Goal: Find specific page/section: Find specific page/section

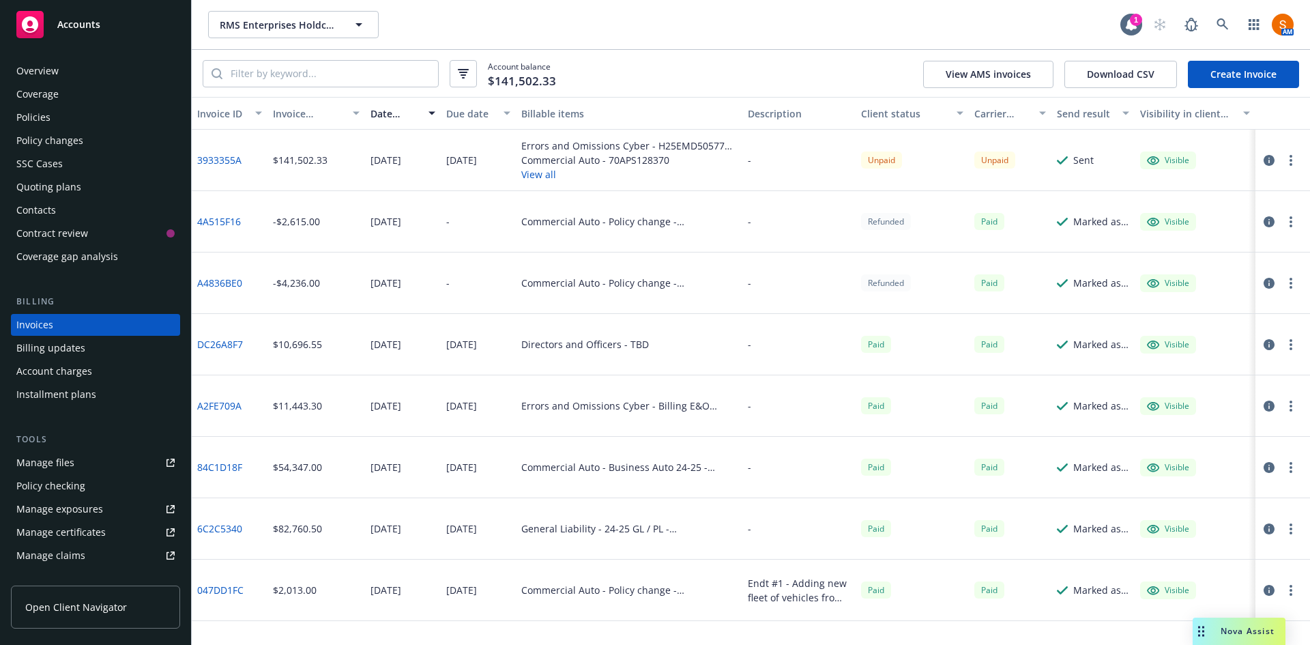
scroll to position [76, 0]
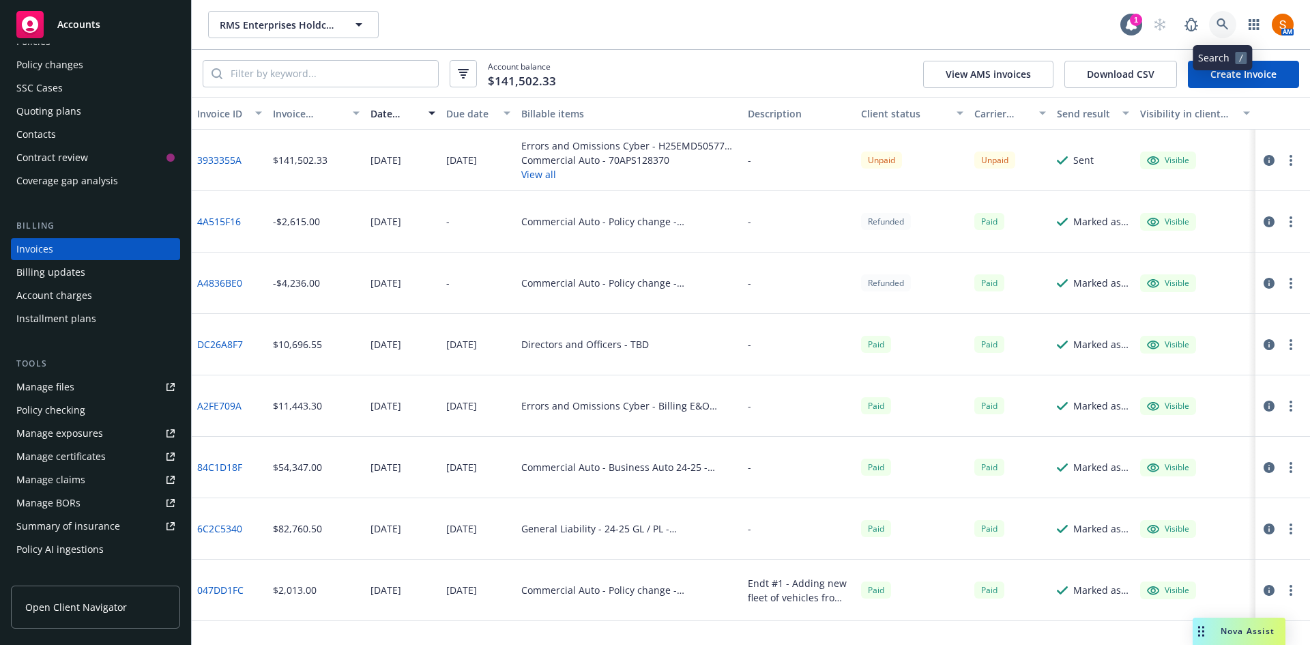
click at [1217, 23] on icon at bounding box center [1223, 24] width 12 height 12
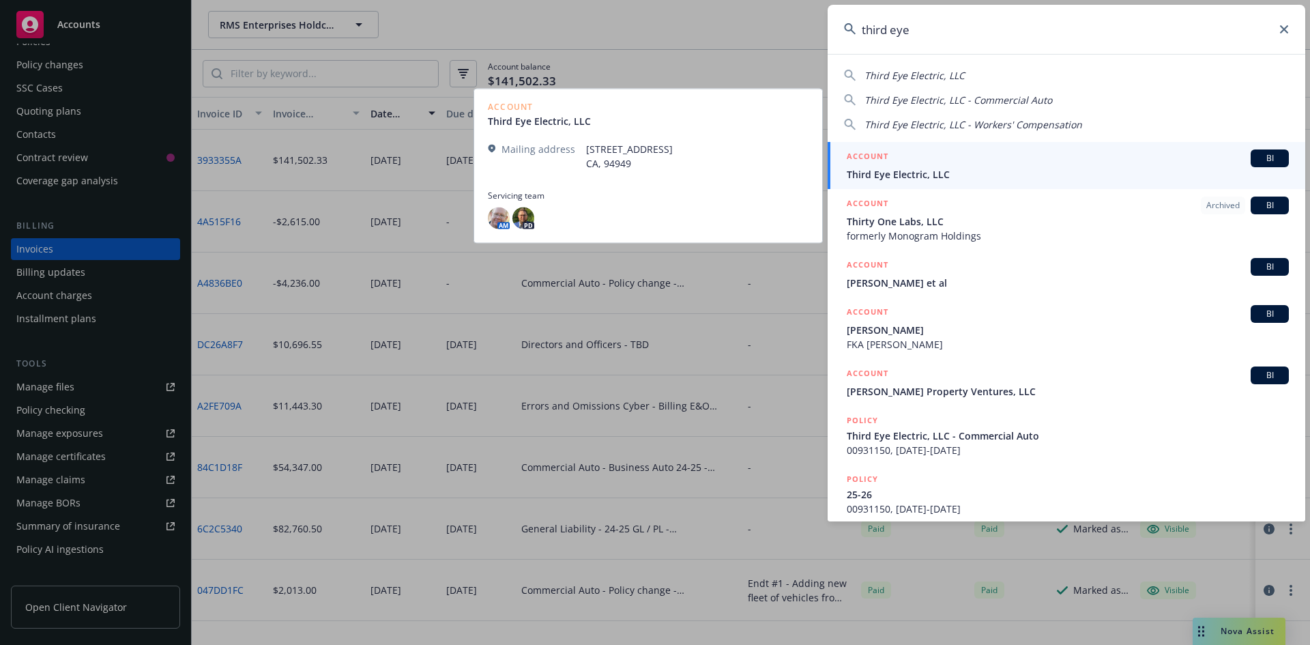
type input "third eye"
click at [1000, 173] on span "Third Eye Electric, LLC" at bounding box center [1068, 174] width 442 height 14
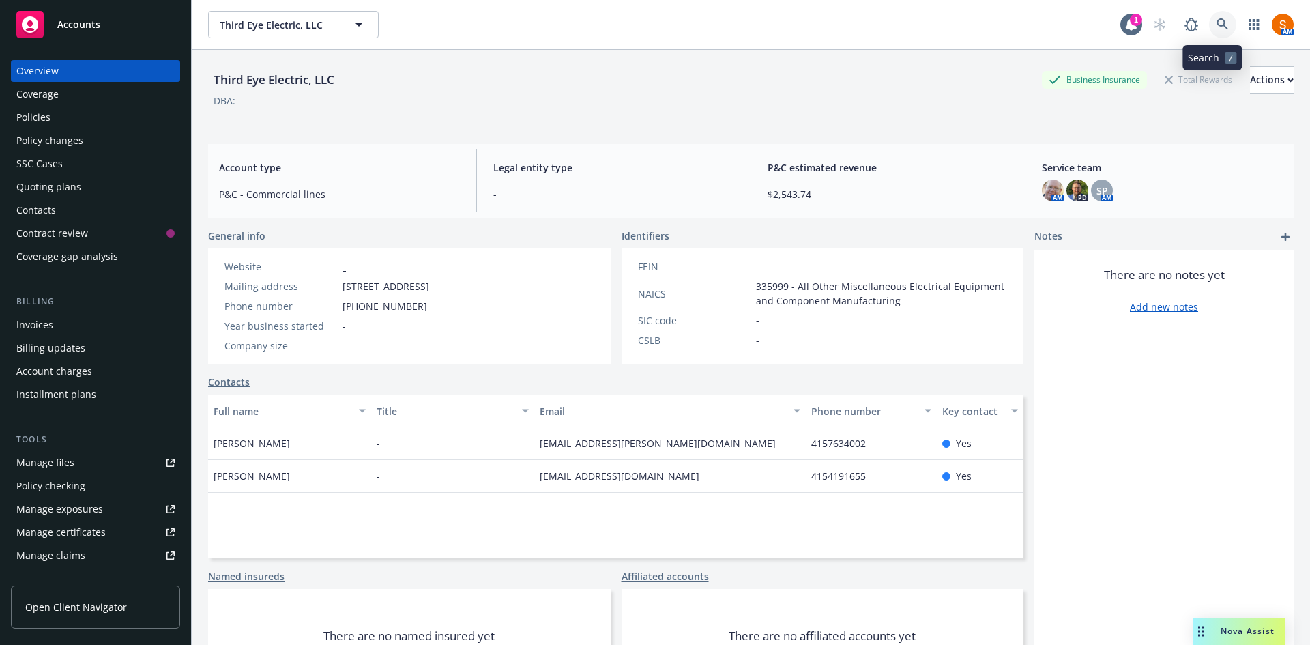
click at [1214, 35] on link at bounding box center [1222, 24] width 27 height 27
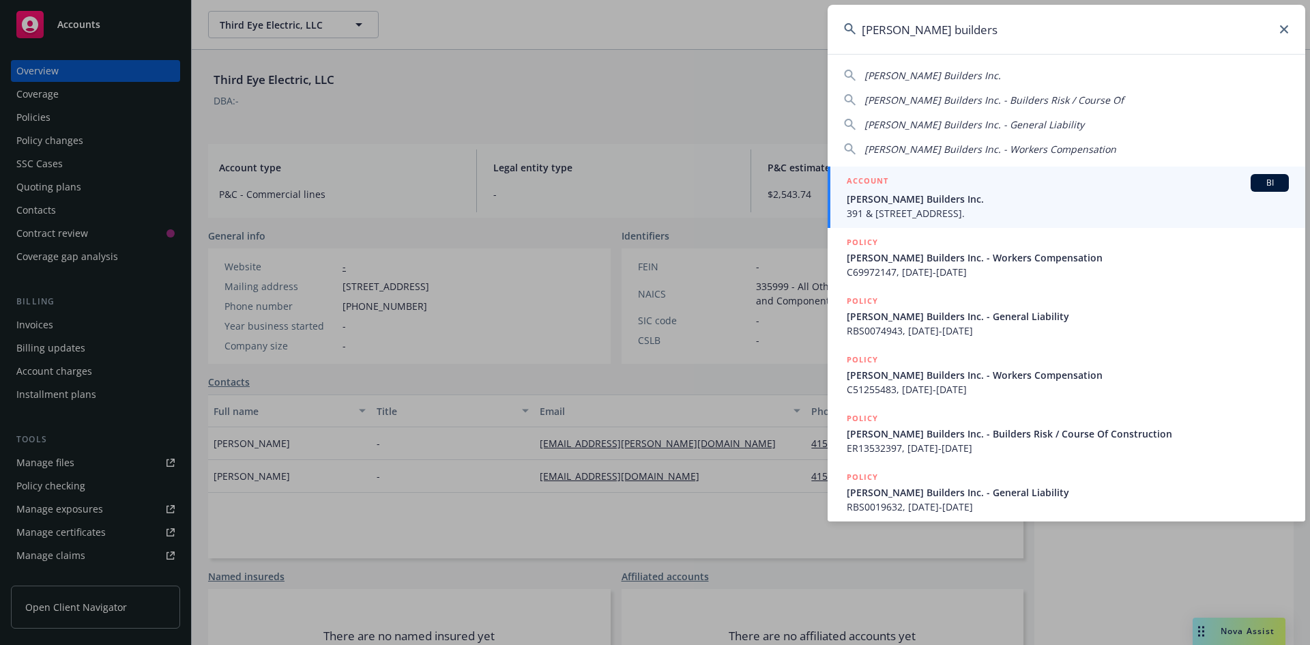
type input "[PERSON_NAME] builders"
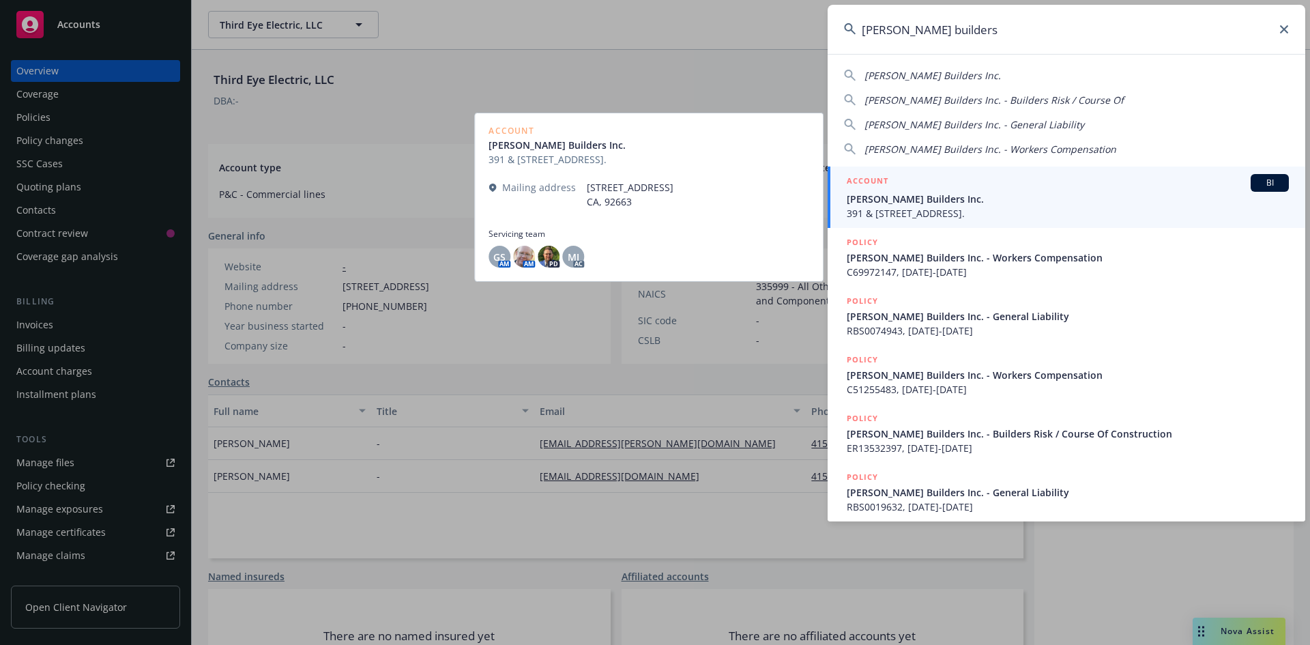
click at [940, 218] on span "391 & [STREET_ADDRESS]." at bounding box center [1068, 213] width 442 height 14
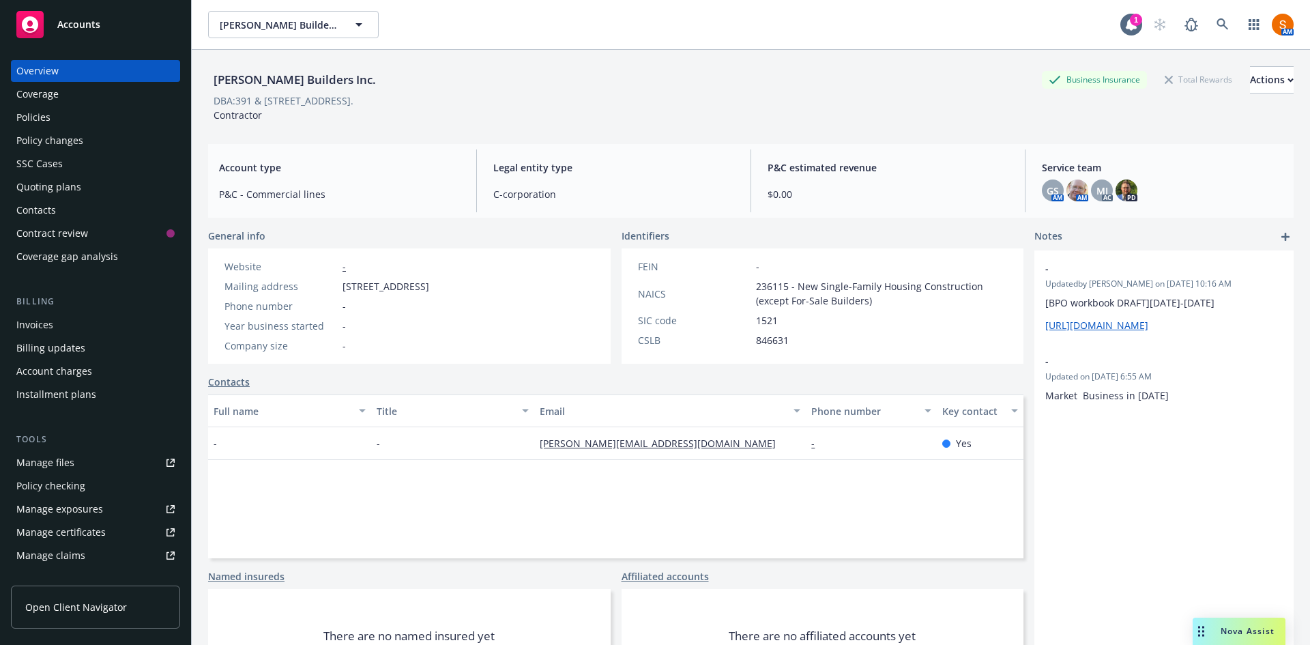
click at [70, 122] on div "Policies" at bounding box center [95, 117] width 158 height 22
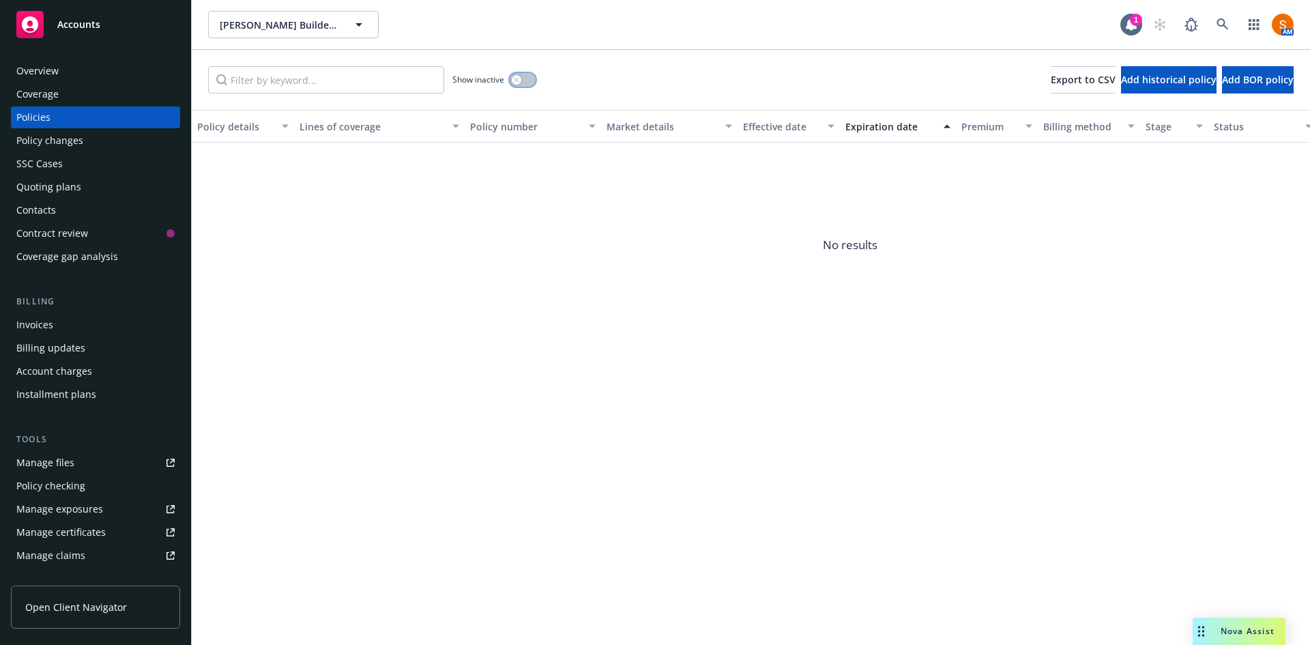
click at [521, 81] on button "button" at bounding box center [523, 80] width 26 height 14
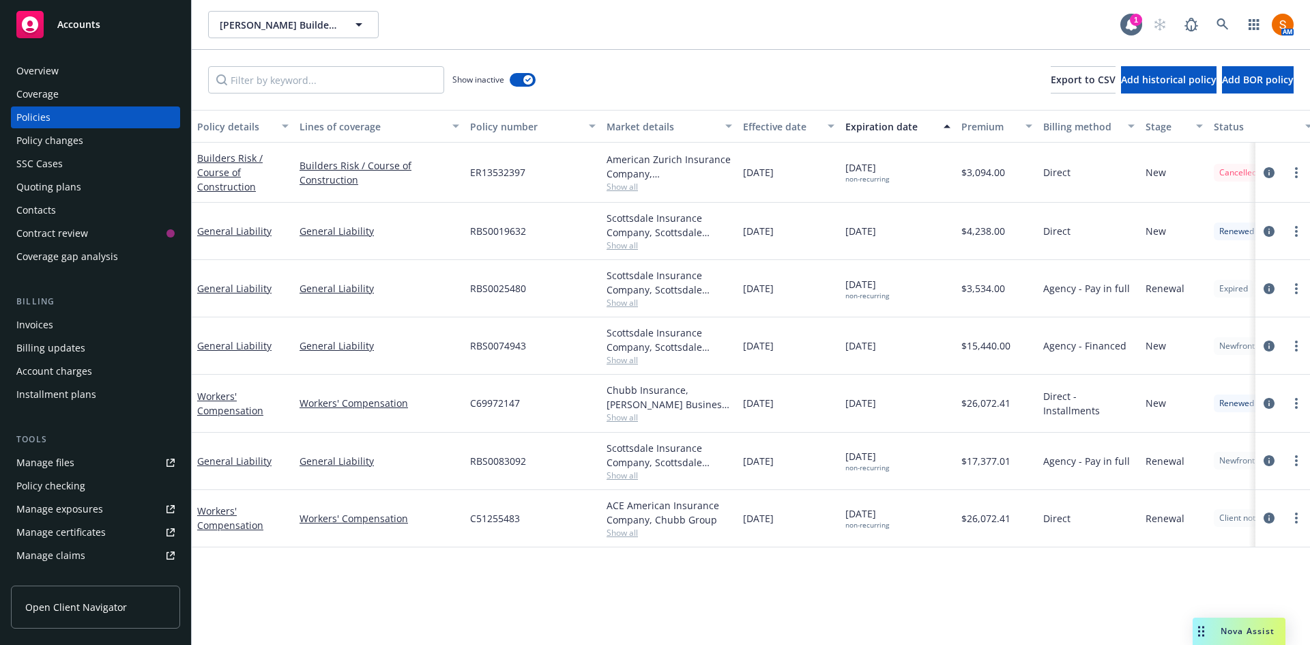
click at [626, 472] on span "Show all" at bounding box center [670, 475] width 126 height 12
click at [1273, 461] on icon "circleInformation" at bounding box center [1269, 460] width 11 height 11
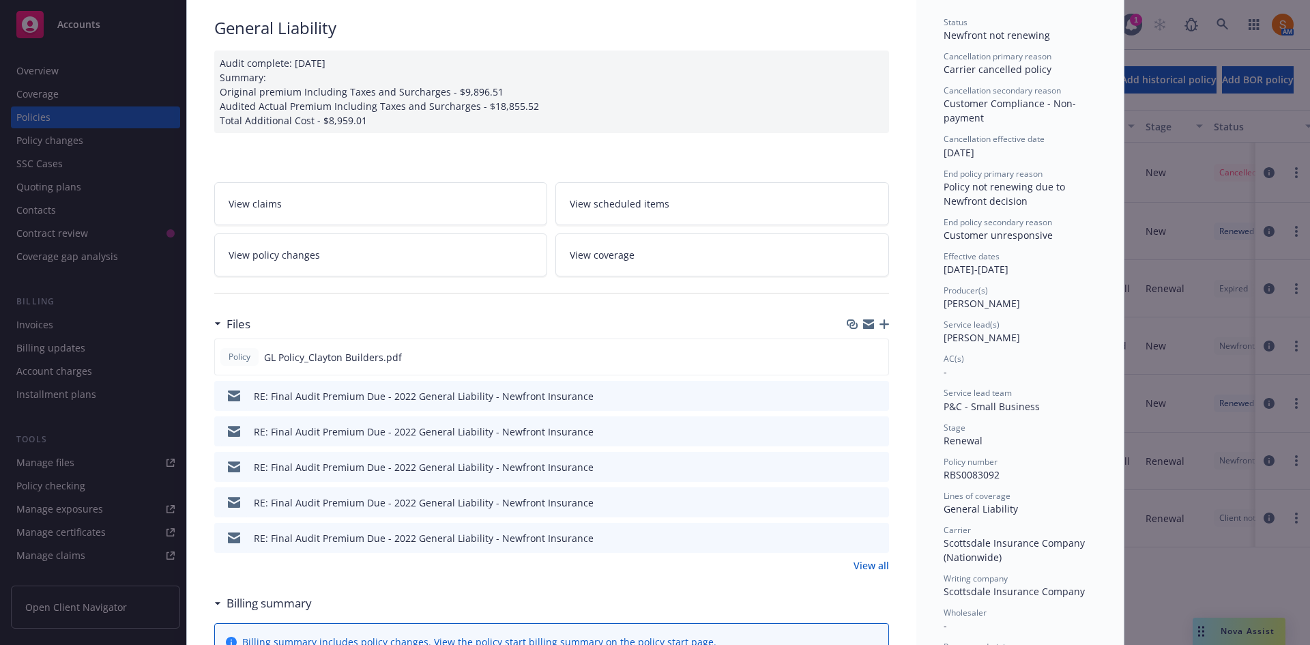
scroll to position [96, 0]
click at [871, 394] on icon "preview file" at bounding box center [876, 395] width 12 height 10
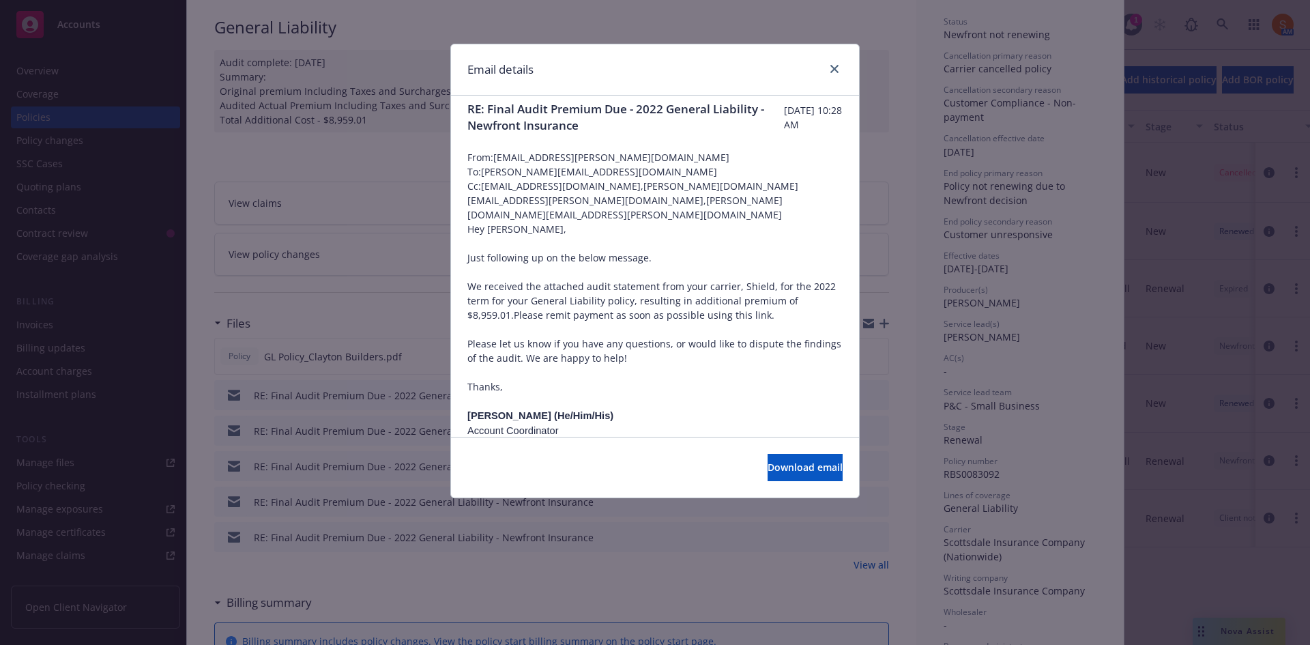
scroll to position [0, 0]
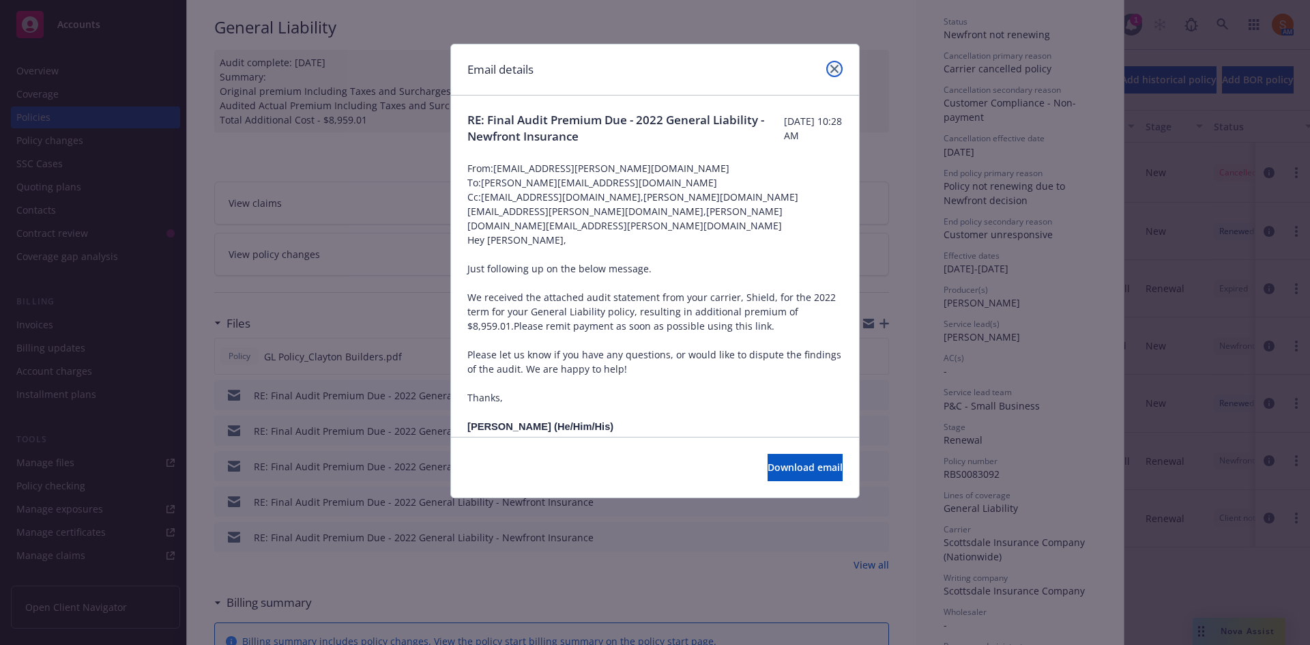
click at [841, 68] on link "close" at bounding box center [834, 69] width 16 height 16
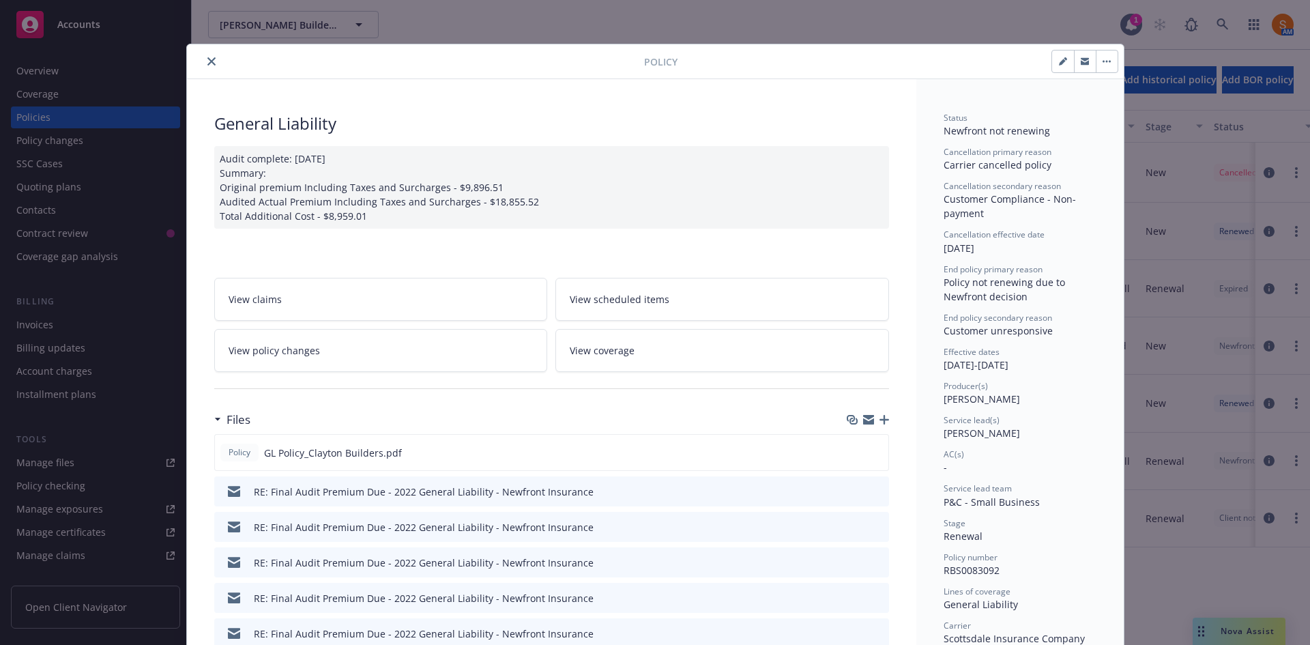
click at [207, 64] on icon "close" at bounding box center [211, 61] width 8 height 8
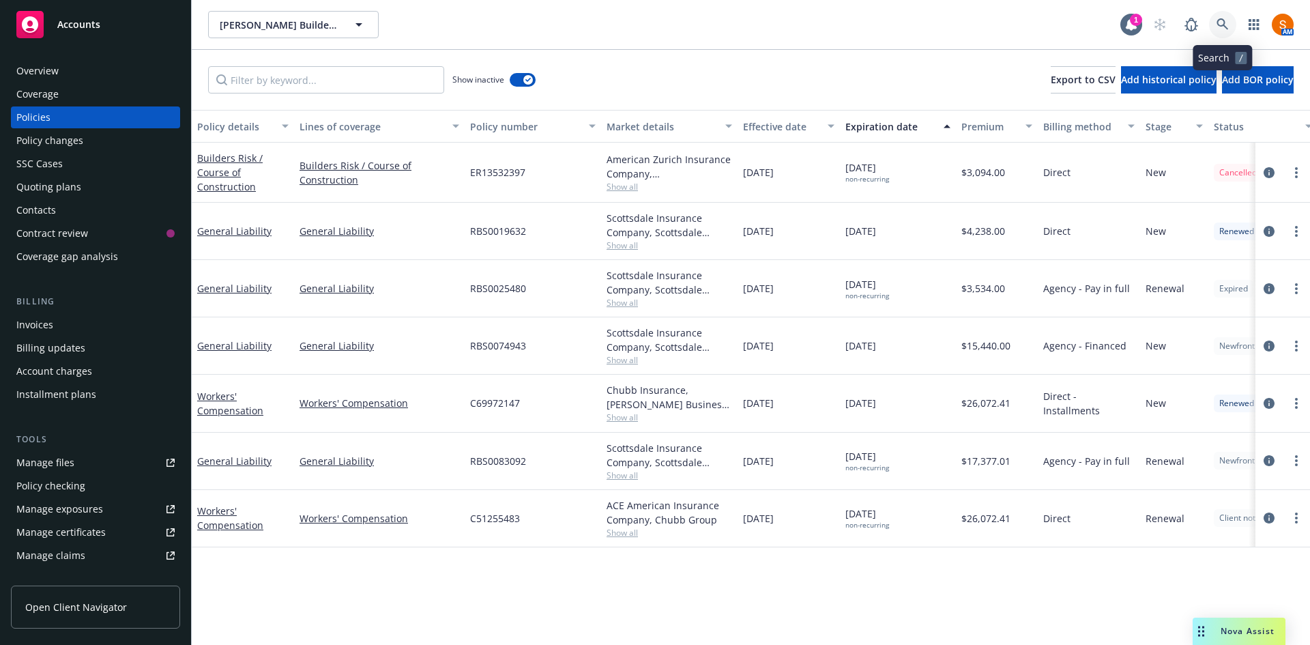
click at [1217, 26] on icon at bounding box center [1223, 24] width 12 height 12
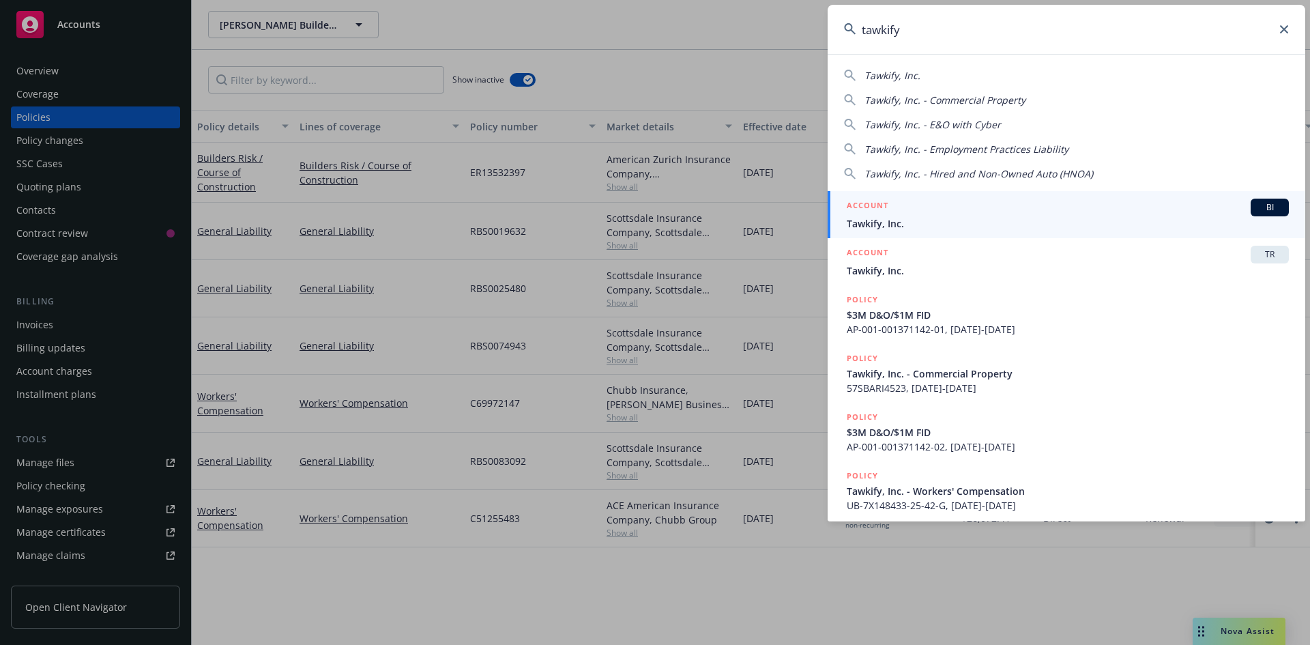
type input "tawkify"
click at [959, 231] on link "ACCOUNT BI Tawkify, Inc." at bounding box center [1067, 214] width 478 height 47
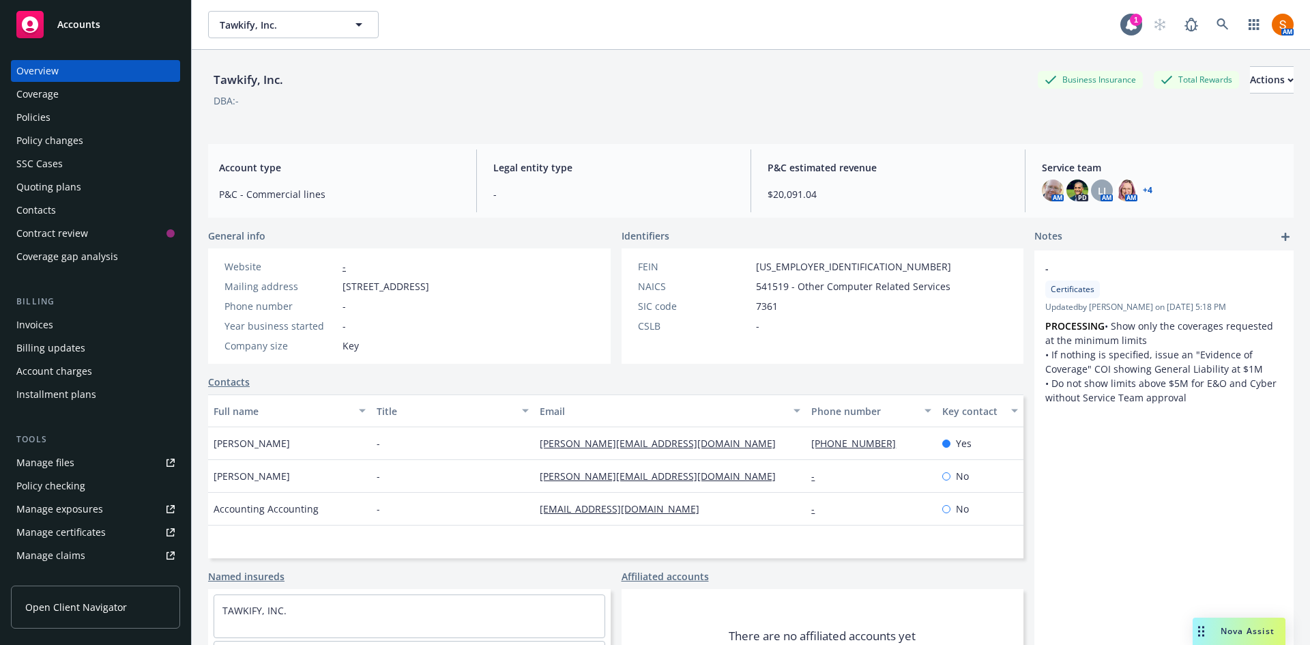
click at [51, 324] on div "Invoices" at bounding box center [34, 325] width 37 height 22
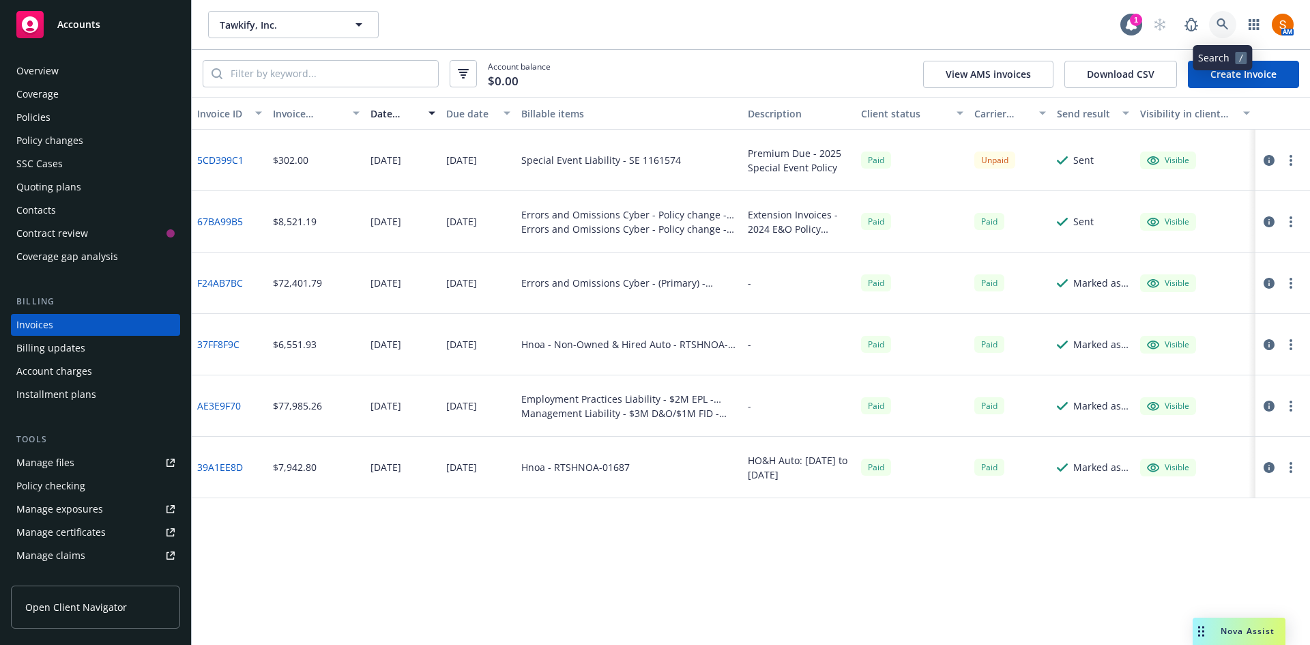
click at [1216, 29] on link at bounding box center [1222, 24] width 27 height 27
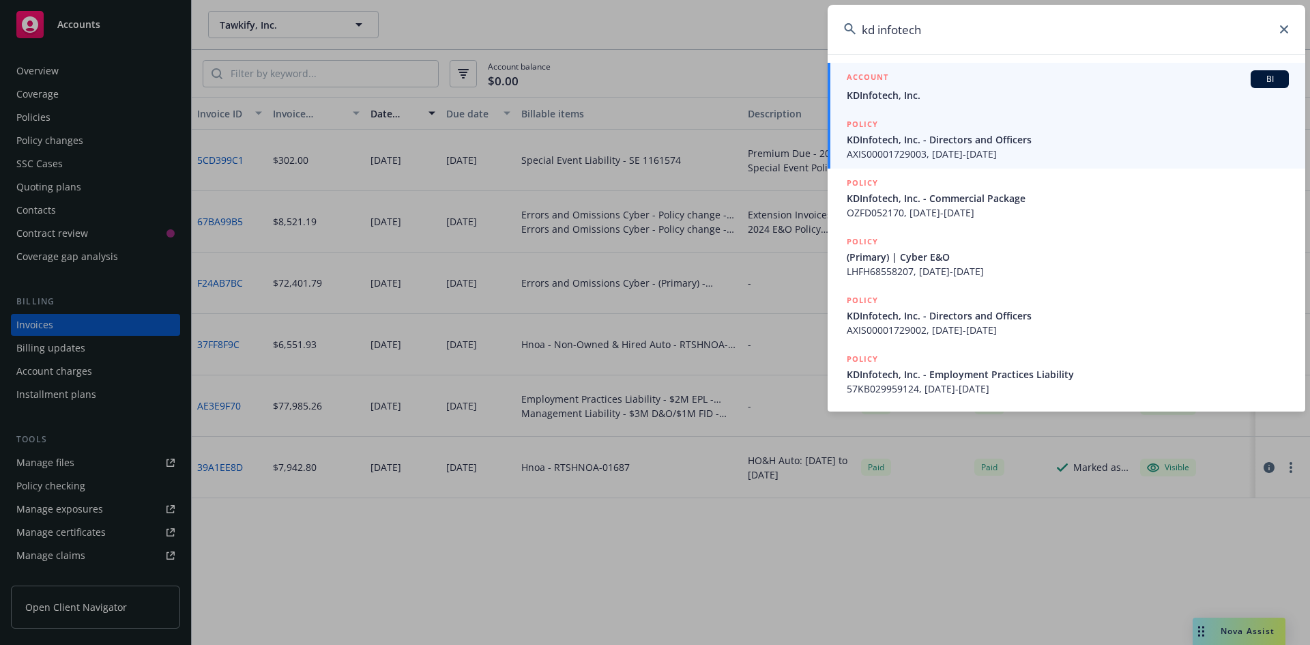
type input "kd infotech"
click at [904, 71] on div "ACCOUNT BI" at bounding box center [1068, 79] width 442 height 18
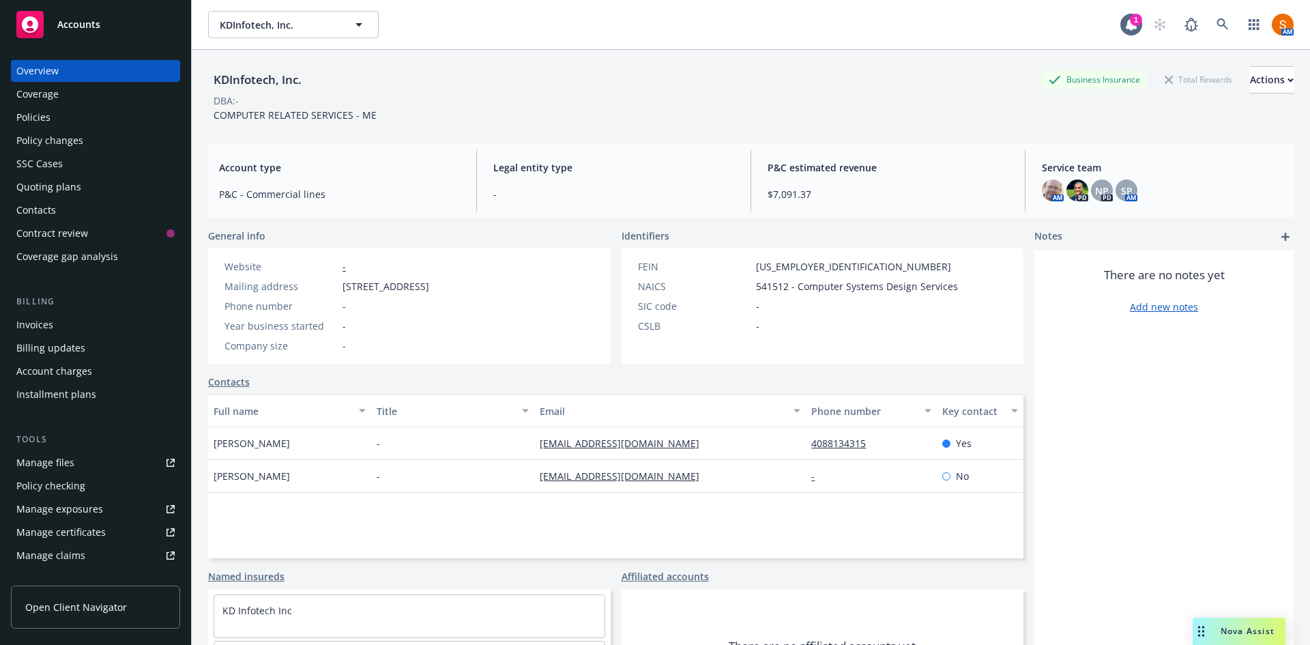
click at [58, 122] on div "Policies" at bounding box center [95, 117] width 158 height 22
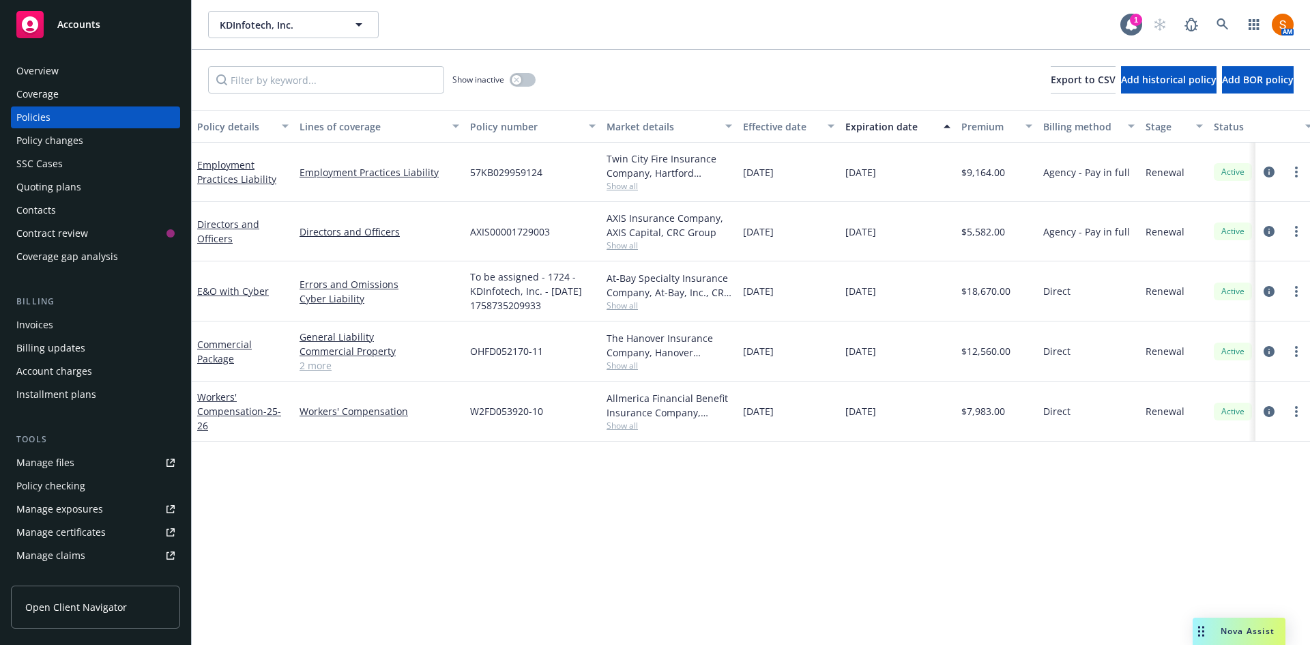
click at [630, 428] on span "Show all" at bounding box center [670, 426] width 126 height 12
click at [861, 408] on span "[DATE]" at bounding box center [860, 411] width 31 height 14
click at [618, 429] on span "Show all" at bounding box center [670, 426] width 126 height 12
click at [864, 461] on div "Policy details Lines of coverage Policy number Market details Effective date Ex…" at bounding box center [751, 377] width 1118 height 535
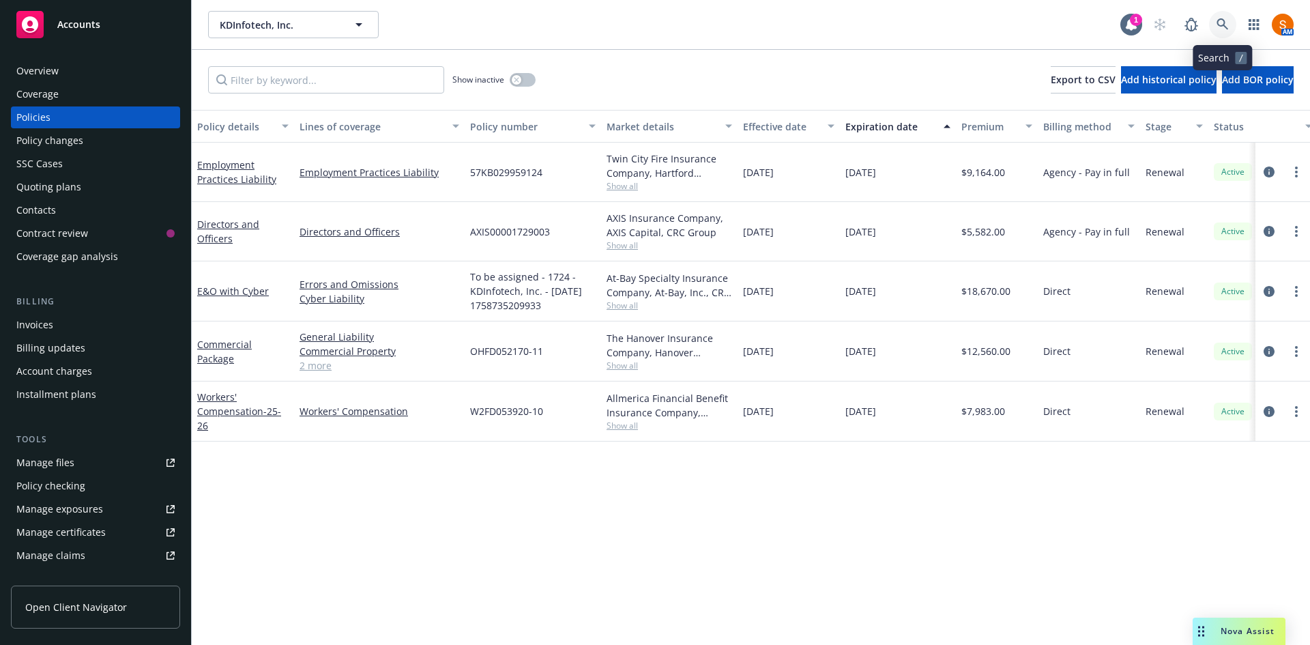
click at [1225, 33] on link at bounding box center [1222, 24] width 27 height 27
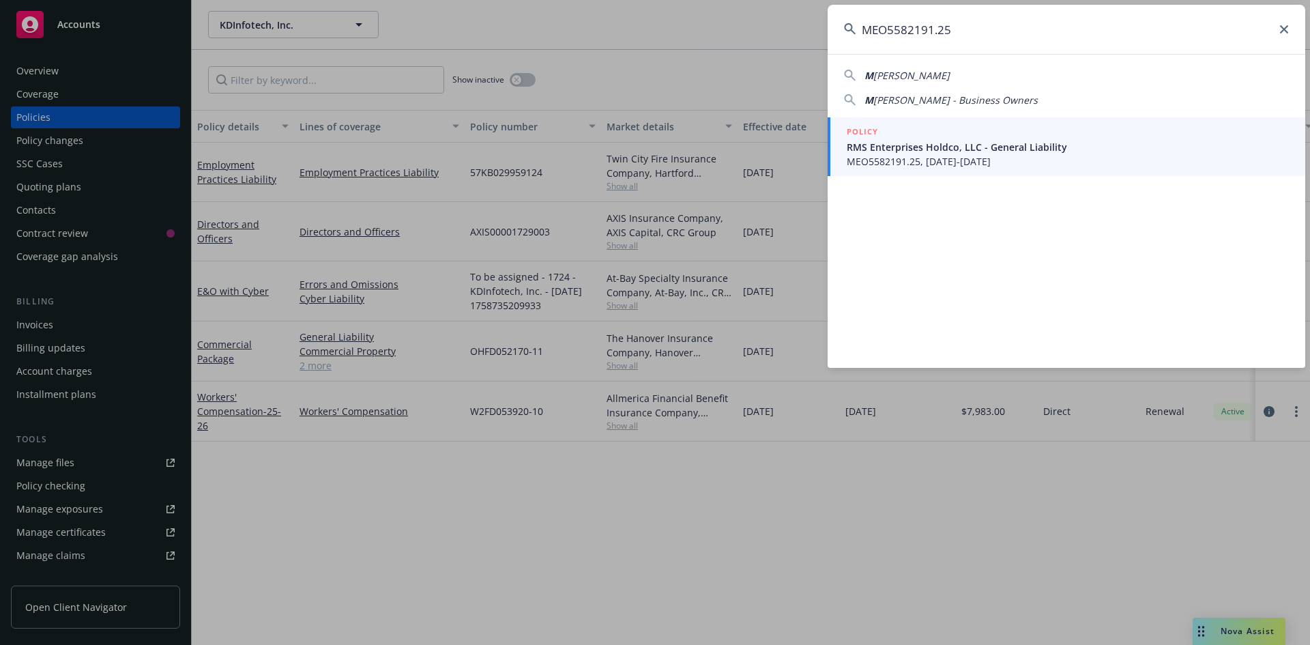
type input "MEO5582191.25"
click at [929, 129] on div "POLICY" at bounding box center [1068, 132] width 442 height 15
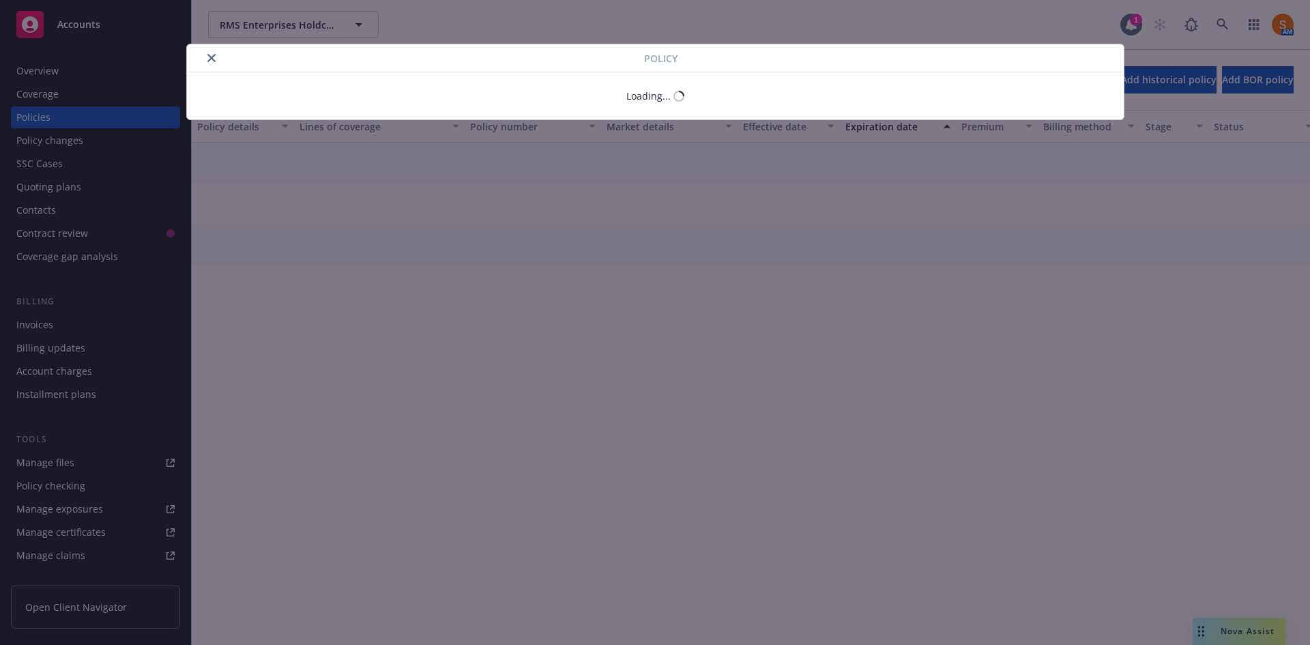
click at [53, 330] on div "Policy Loading..." at bounding box center [655, 322] width 1310 height 645
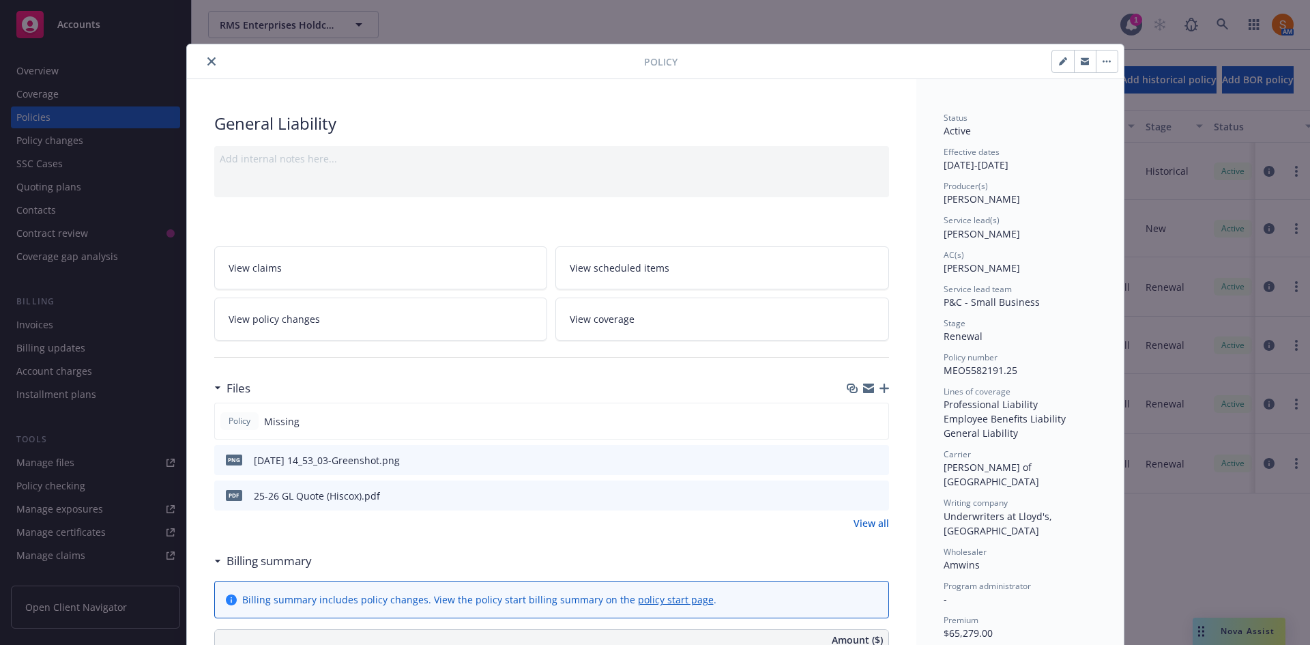
click at [207, 61] on icon "close" at bounding box center [211, 61] width 8 height 8
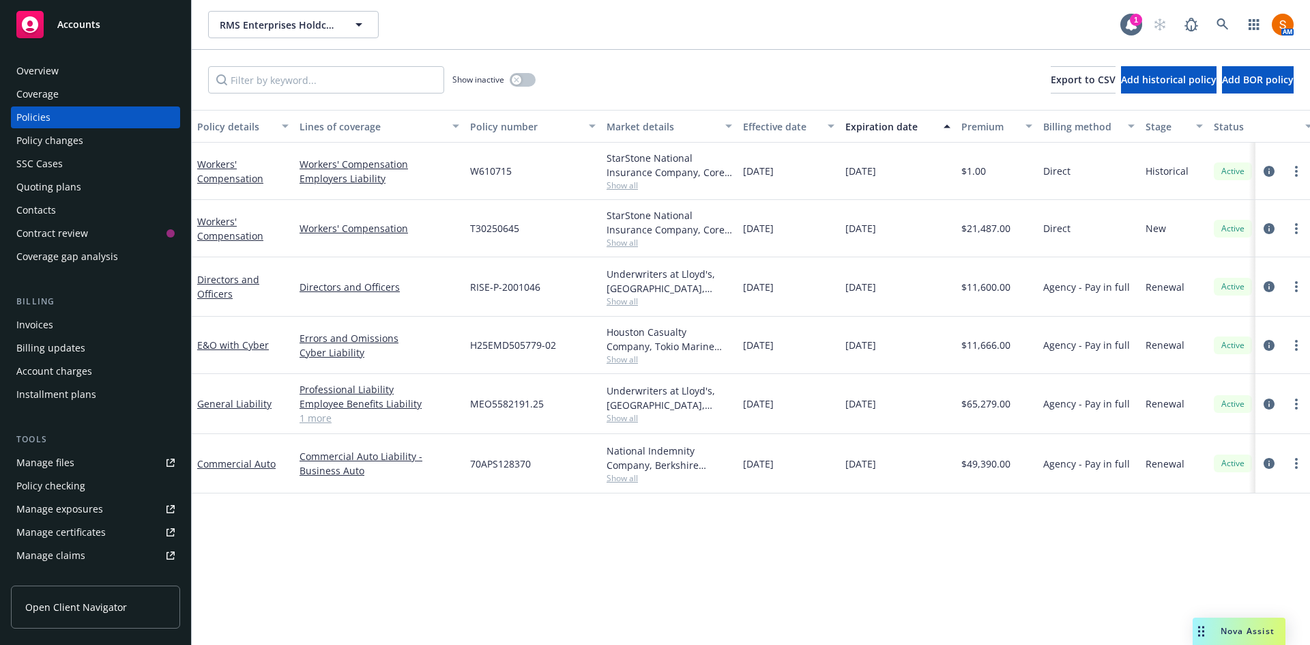
click at [53, 330] on div "Invoices" at bounding box center [95, 325] width 158 height 22
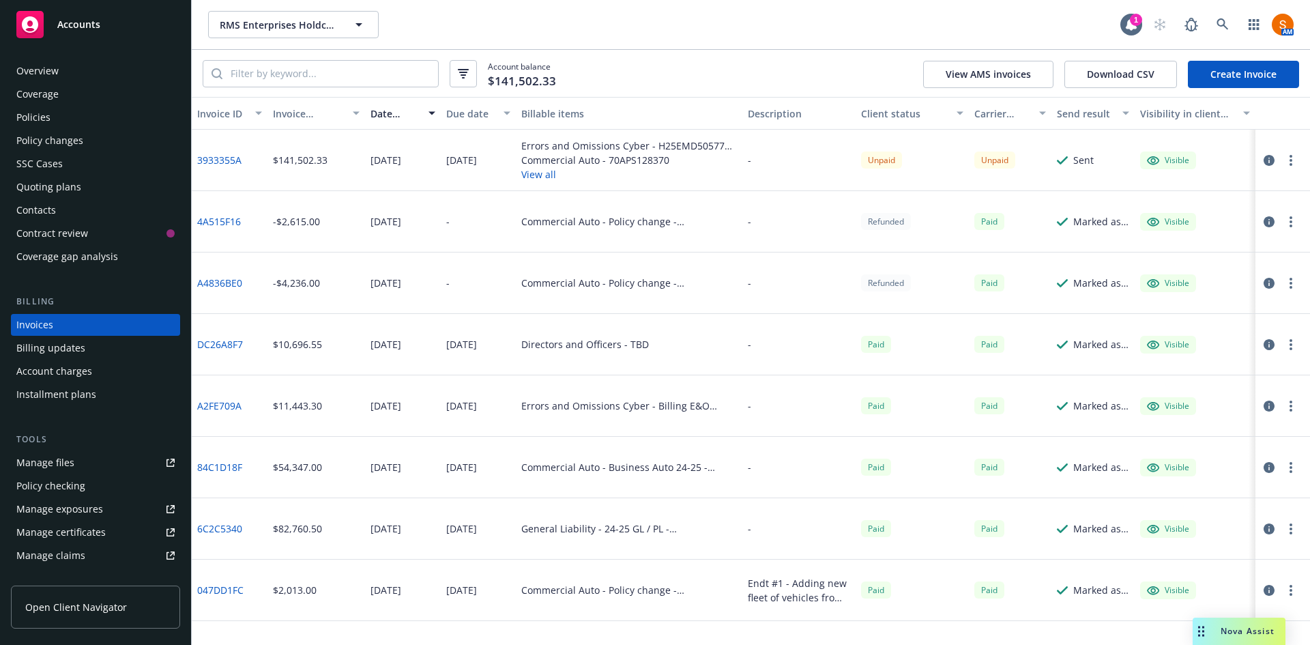
click at [534, 171] on button "View all" at bounding box center [629, 174] width 216 height 14
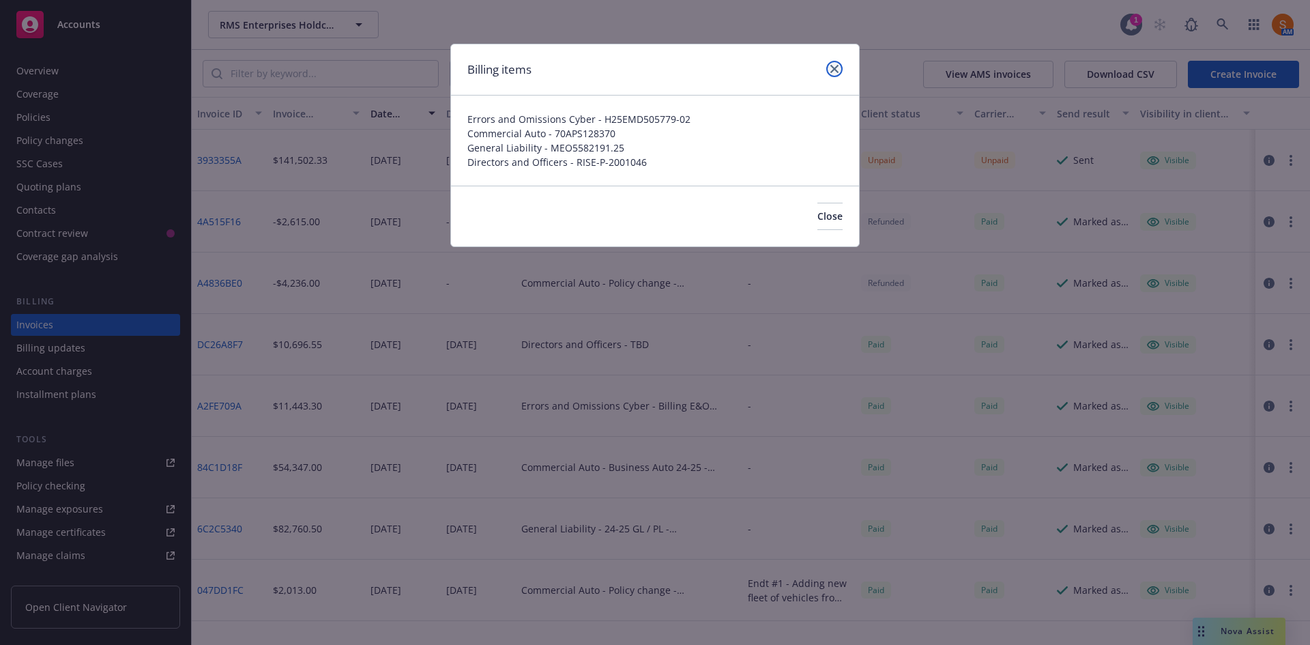
click at [839, 73] on link "close" at bounding box center [834, 69] width 16 height 16
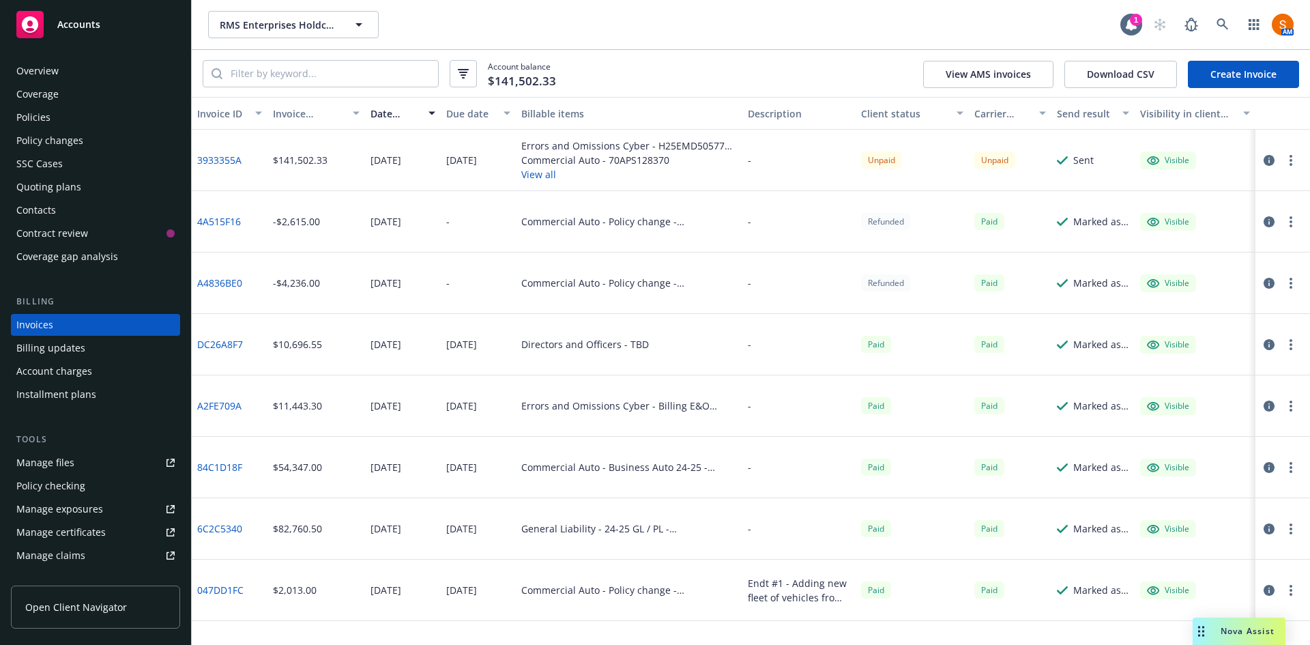
click at [1267, 167] on button "button" at bounding box center [1269, 160] width 16 height 16
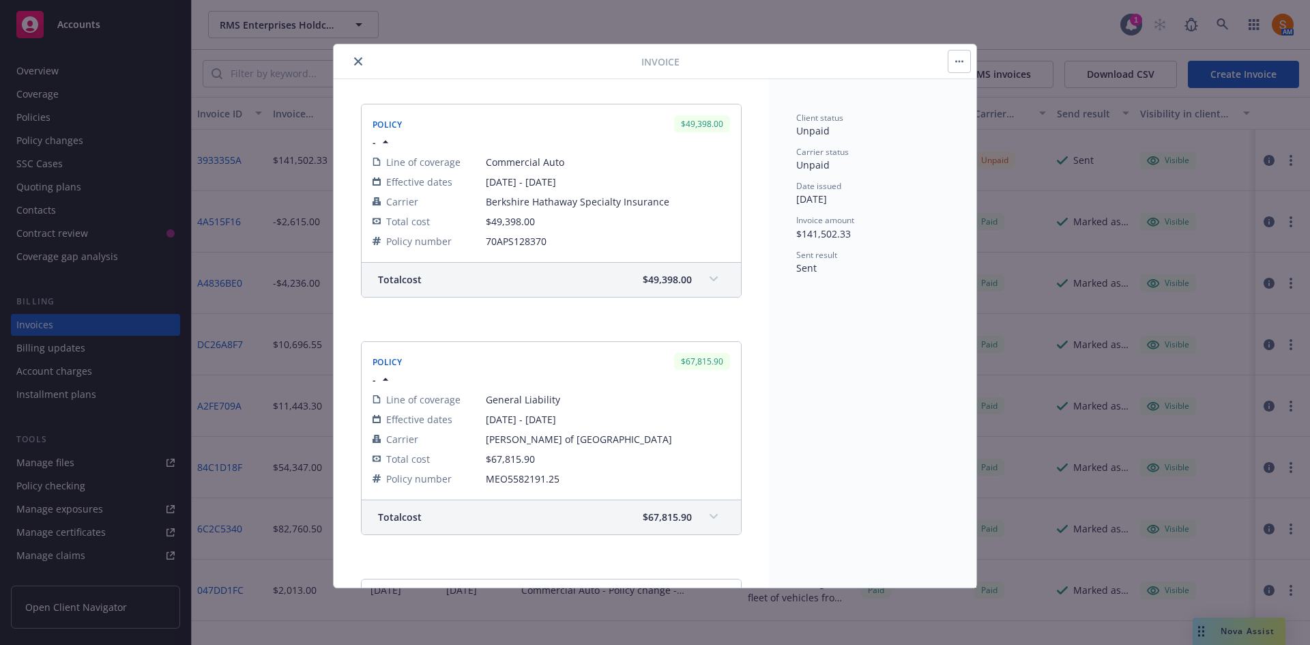
scroll to position [231, 0]
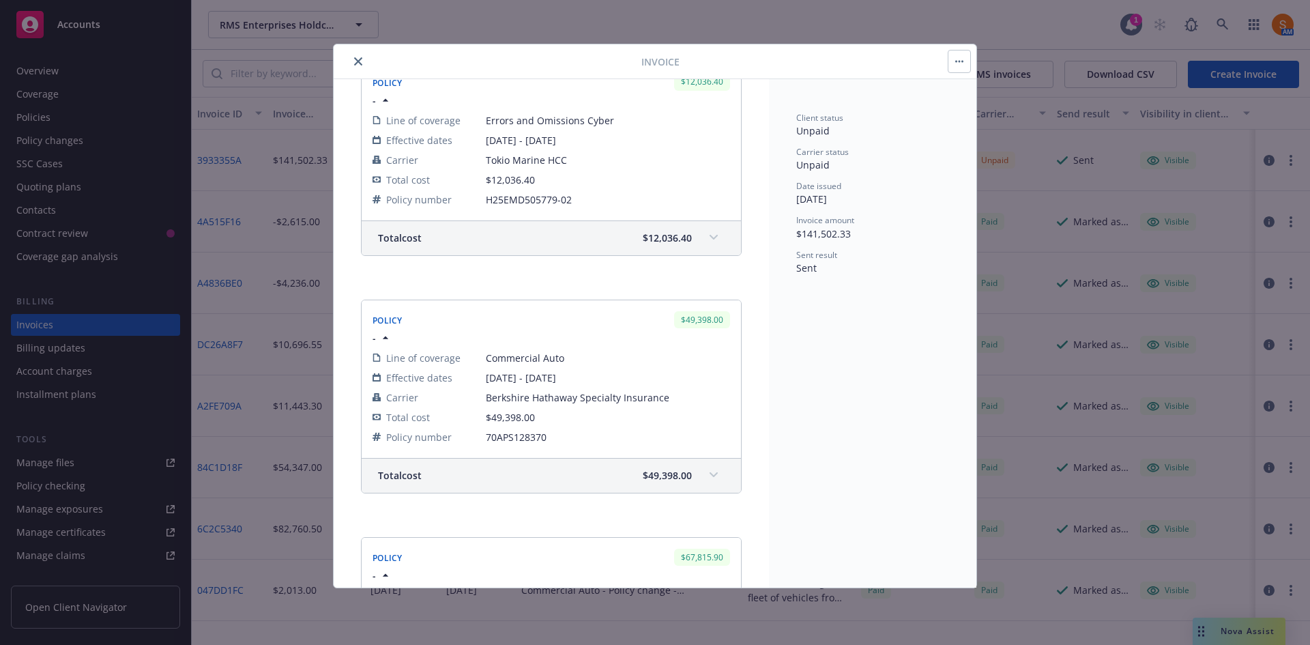
drag, startPoint x: 351, startPoint y: 71, endPoint x: 361, endPoint y: 49, distance: 23.8
click at [361, 49] on div "Invoice" at bounding box center [655, 61] width 643 height 35
click at [353, 56] on button "close" at bounding box center [358, 61] width 16 height 16
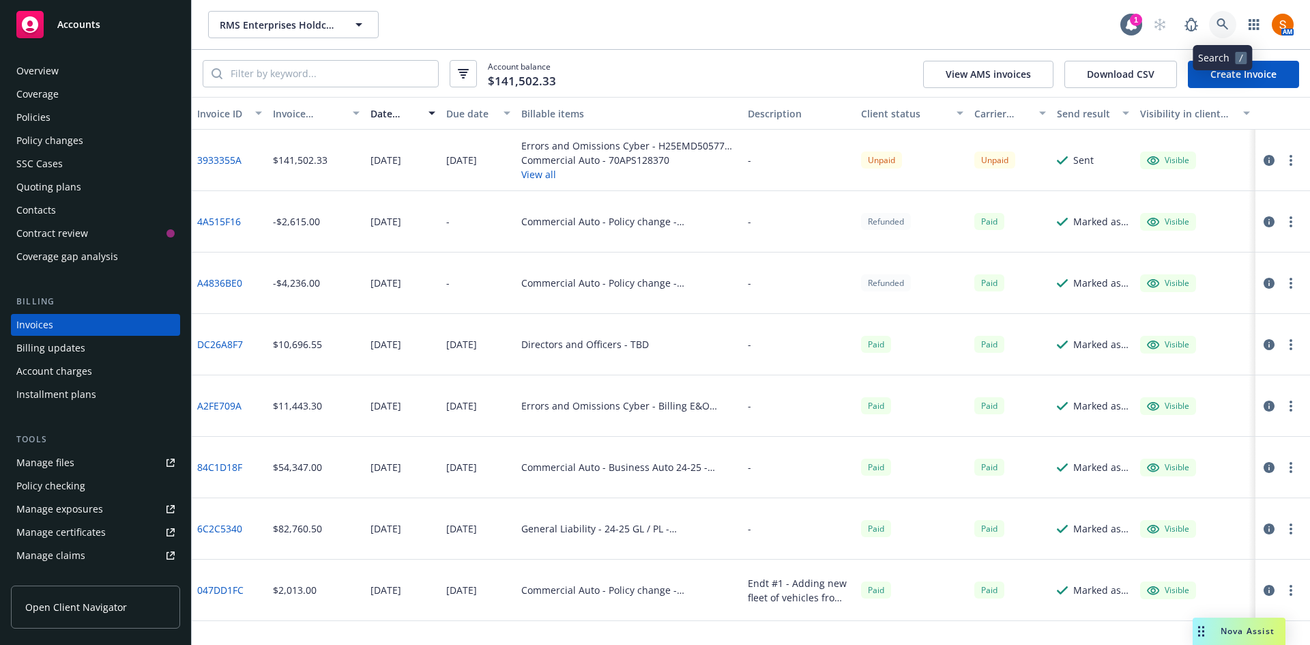
click at [1225, 33] on link at bounding box center [1222, 24] width 27 height 27
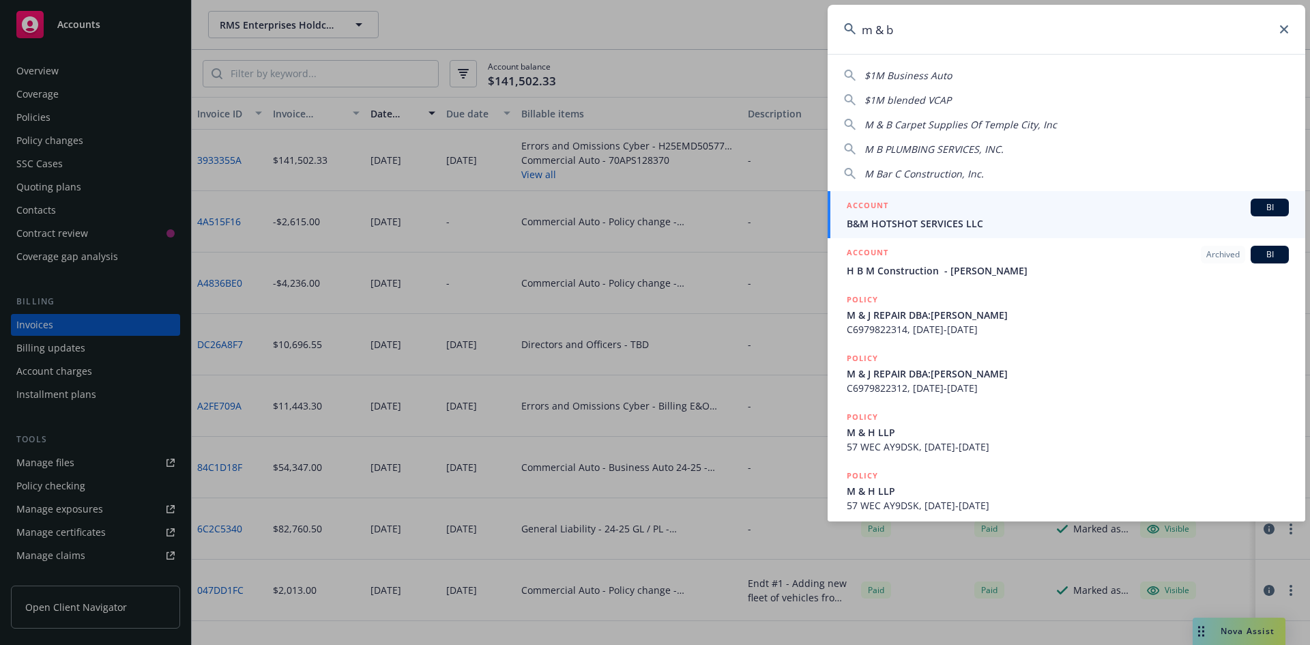
click at [944, 33] on input "m & b" at bounding box center [1067, 29] width 478 height 49
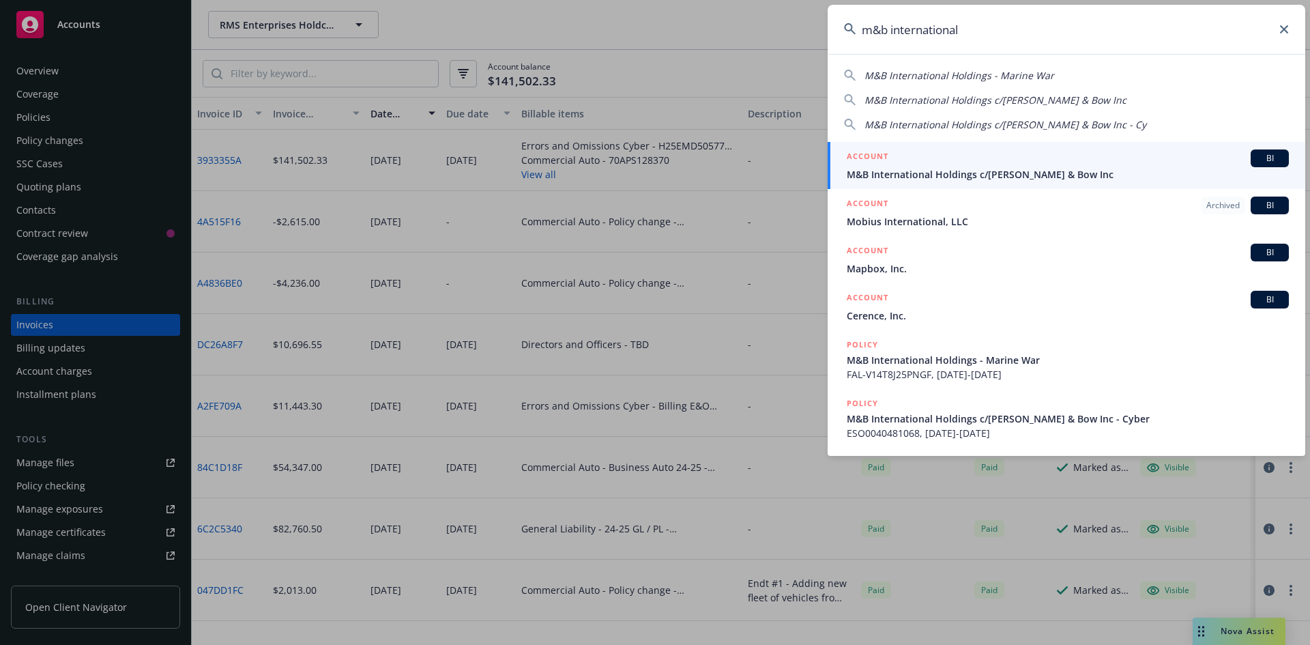
type input "m&b international"
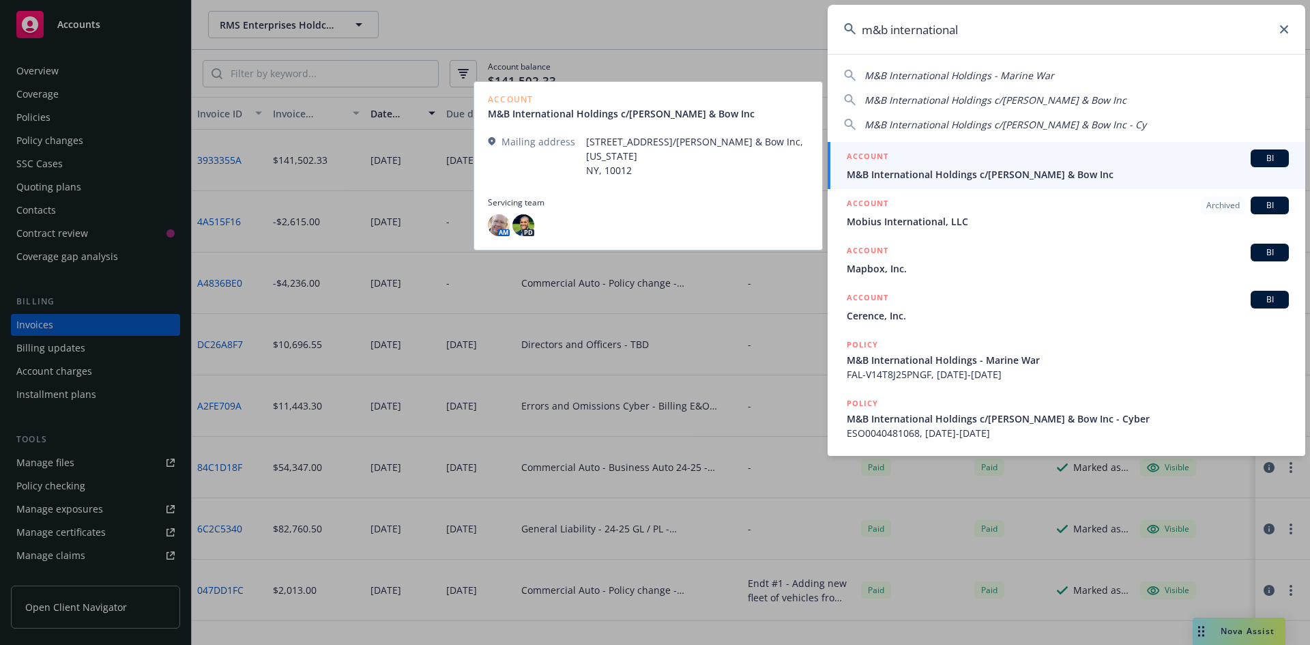
click at [959, 171] on span "M&B International Holdings c/[PERSON_NAME] & Bow Inc" at bounding box center [1068, 174] width 442 height 14
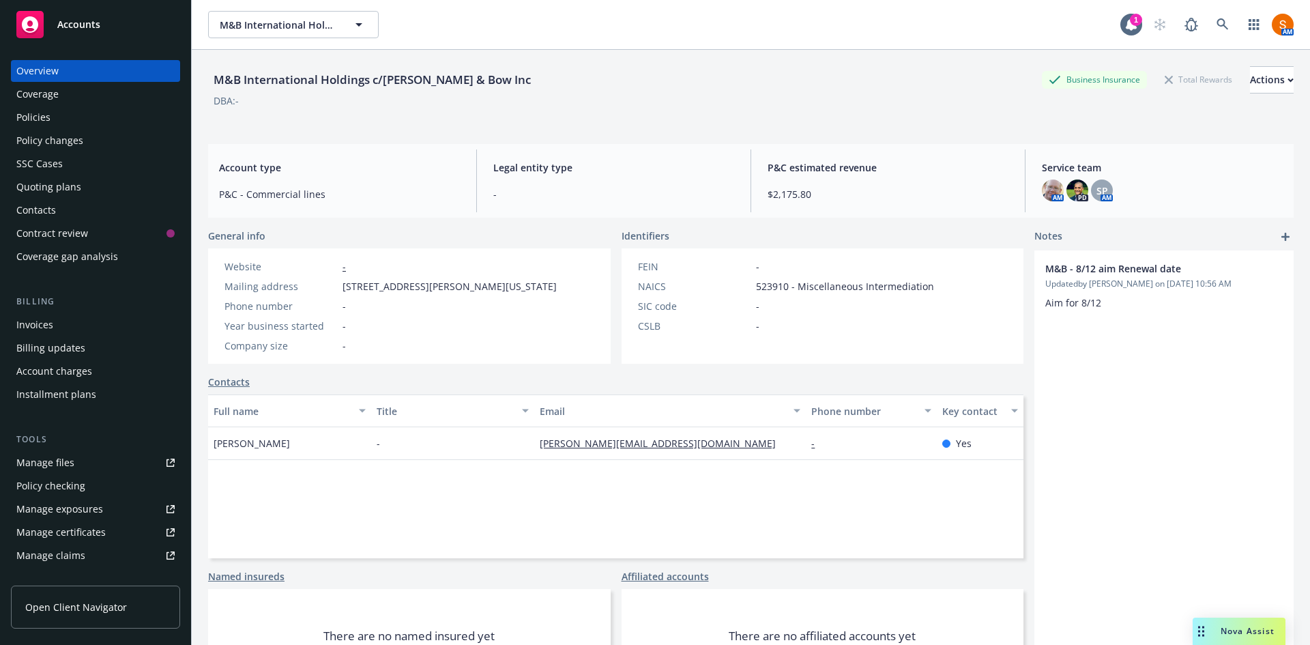
click at [78, 323] on div "Invoices" at bounding box center [95, 325] width 158 height 22
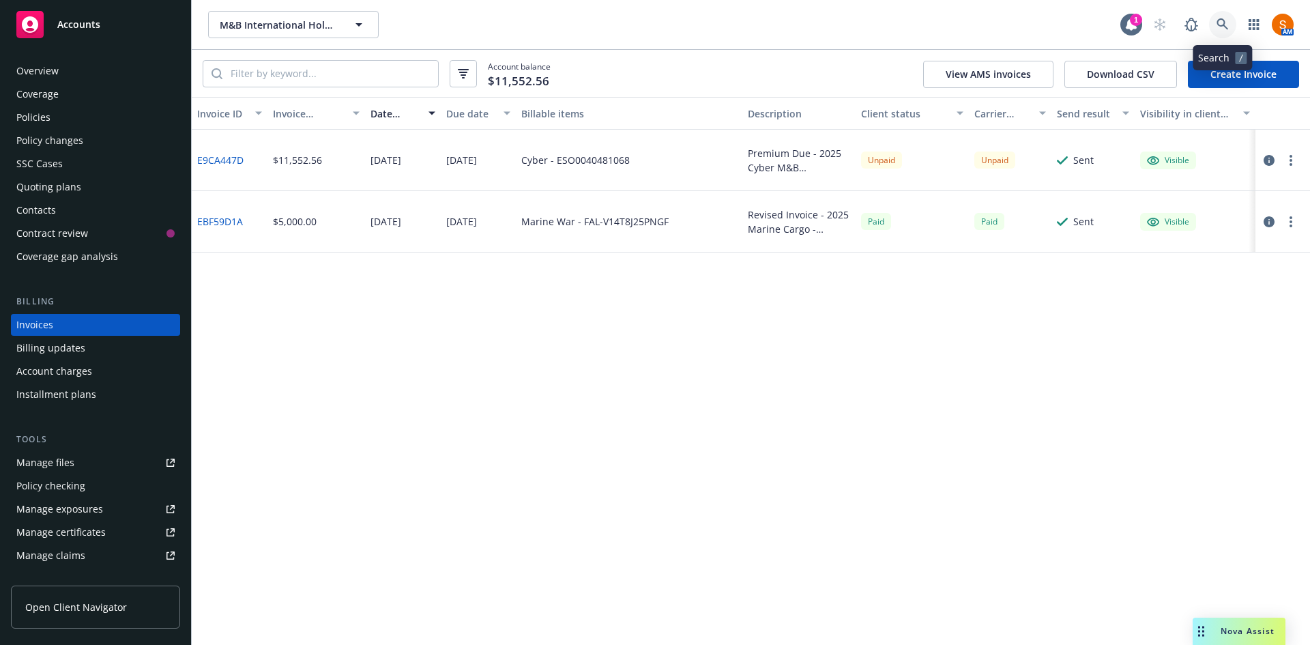
click at [1220, 24] on icon at bounding box center [1223, 24] width 12 height 12
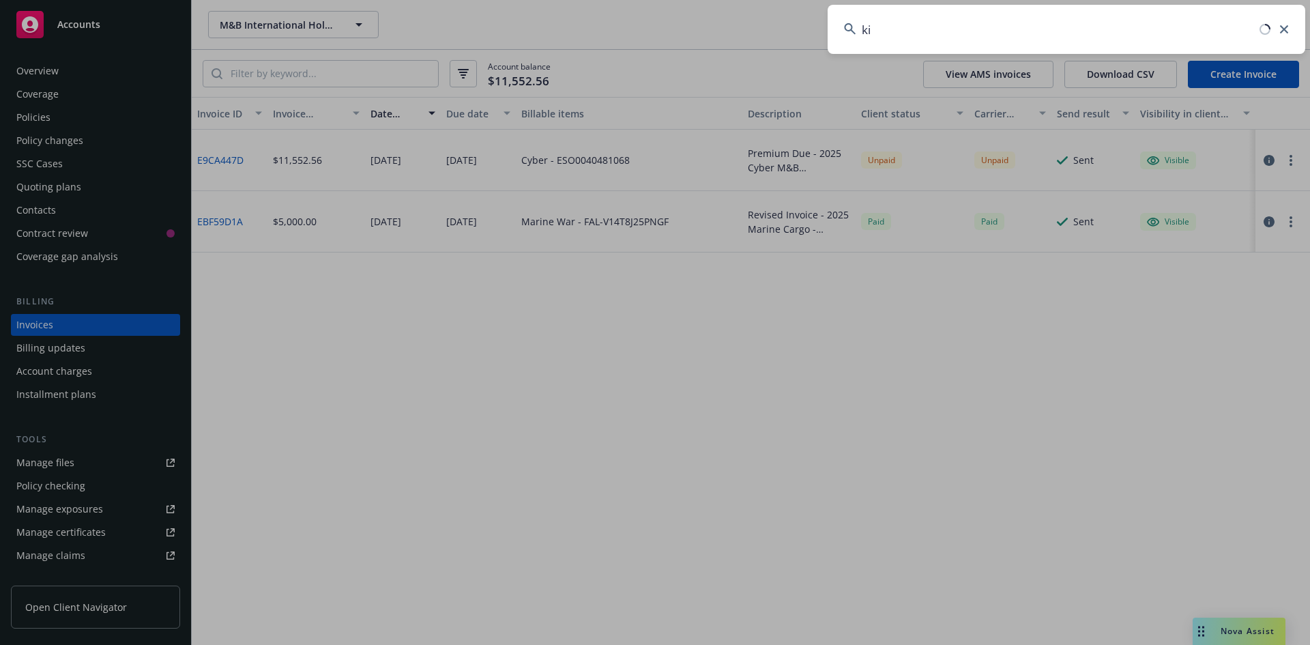
type input "k"
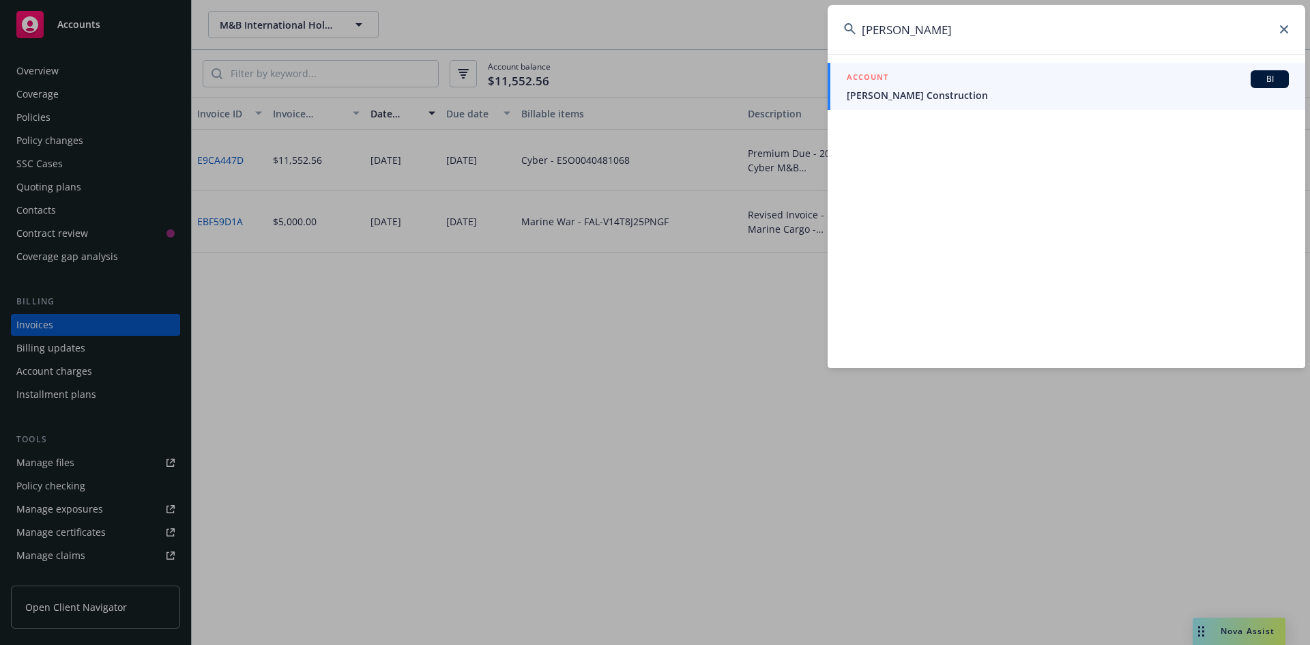
click at [958, 36] on input "[PERSON_NAME]" at bounding box center [1067, 29] width 478 height 49
click at [958, 36] on input "f" at bounding box center [1067, 29] width 478 height 49
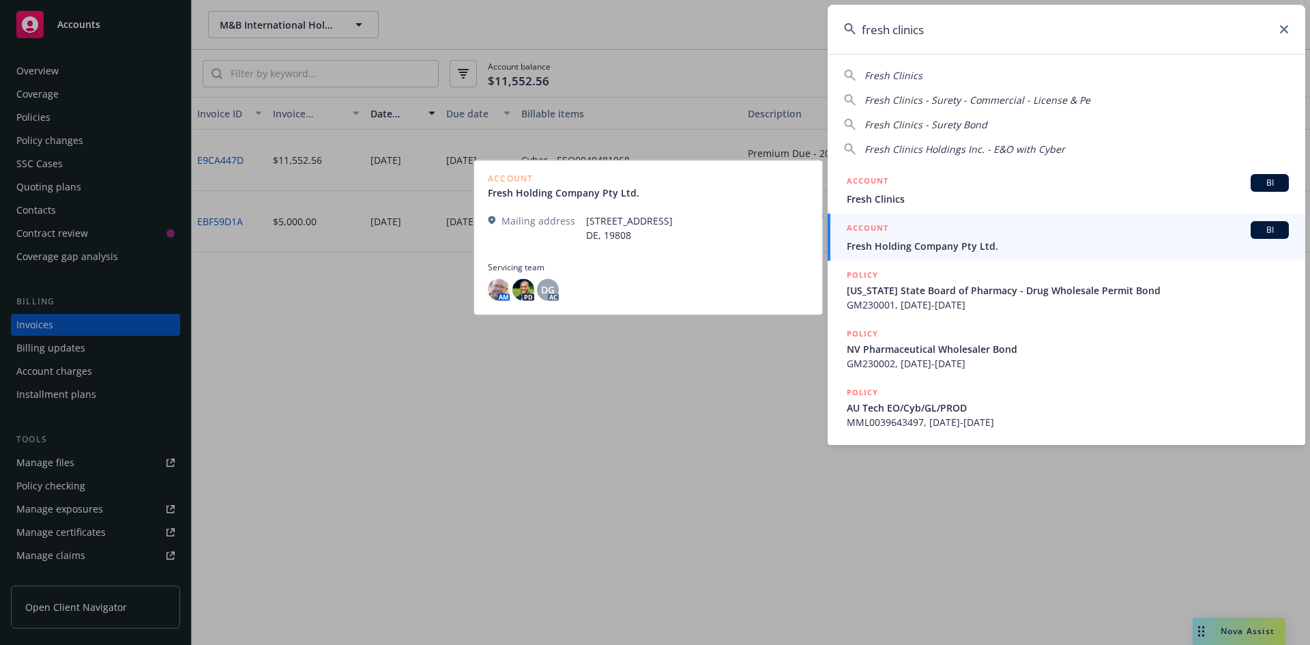
type input "fresh clinics"
click at [914, 233] on div "ACCOUNT BI" at bounding box center [1068, 230] width 442 height 18
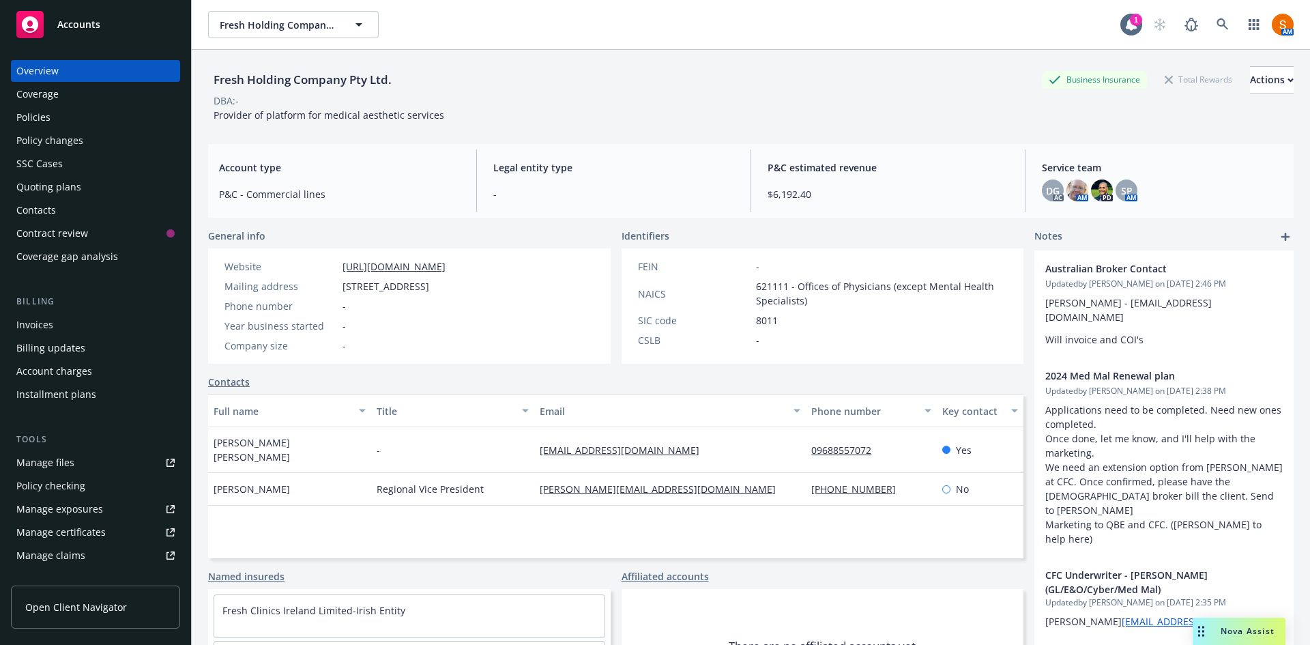
drag, startPoint x: 821, startPoint y: 110, endPoint x: 795, endPoint y: 136, distance: 37.2
click at [795, 136] on div "Fresh Holding Company Pty Ltd. Business Insurance Total Rewards Actions DBA: - …" at bounding box center [751, 364] width 1086 height 628
click at [803, 126] on div "Fresh Holding Company Pty Ltd. Business Insurance Total Rewards Actions DBA: - …" at bounding box center [751, 91] width 1086 height 83
